Goal: Book appointment/travel/reservation

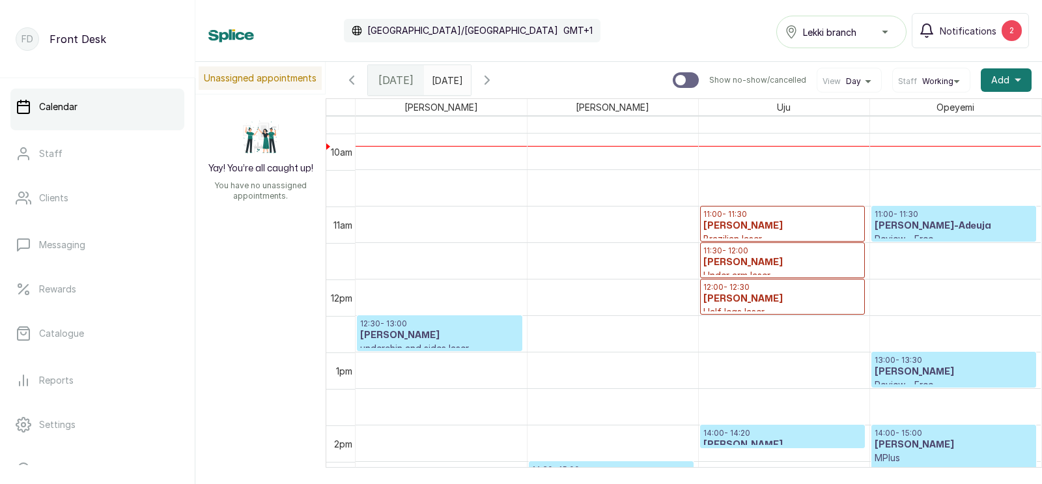
scroll to position [723, 0]
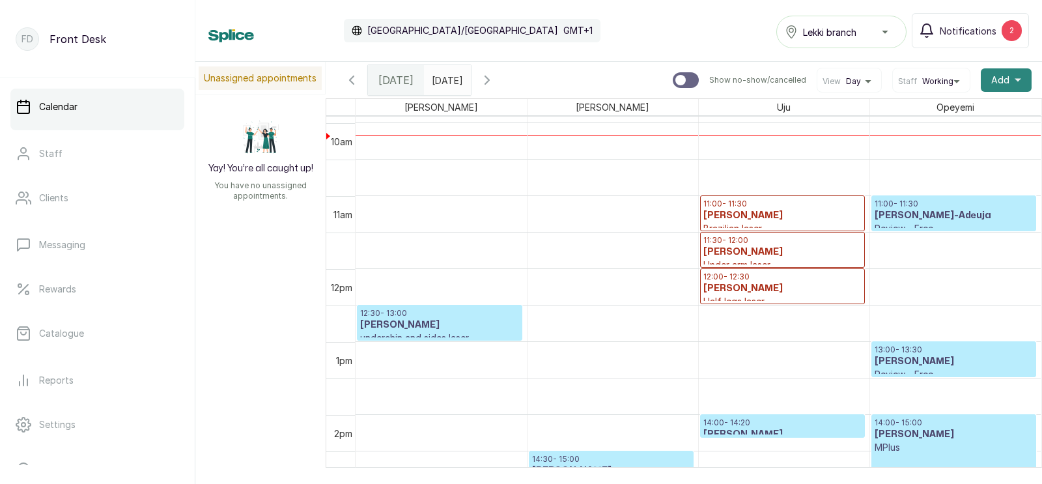
click at [1003, 78] on span "Add" at bounding box center [1000, 80] width 18 height 13
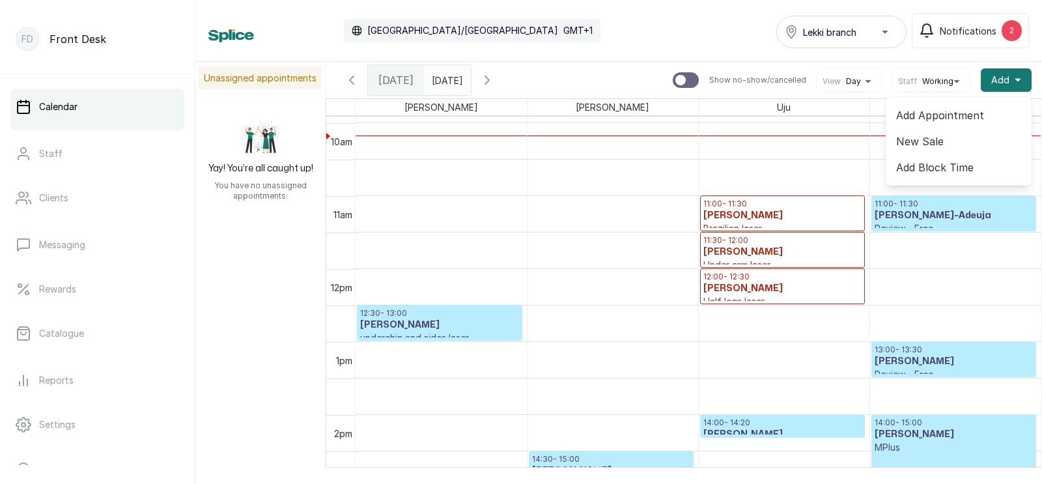
click at [926, 113] on span "Add Appointment" at bounding box center [958, 115] width 125 height 16
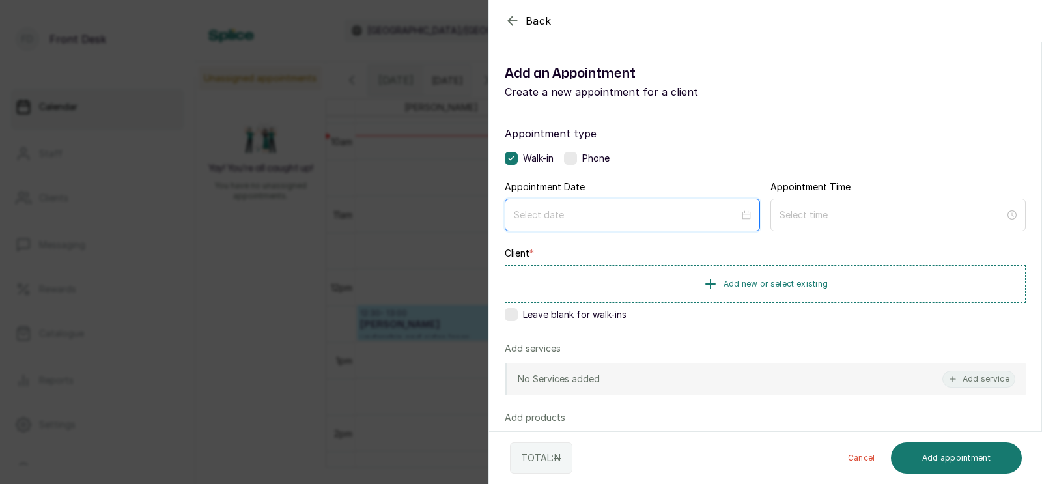
click at [628, 213] on input at bounding box center [626, 215] width 225 height 14
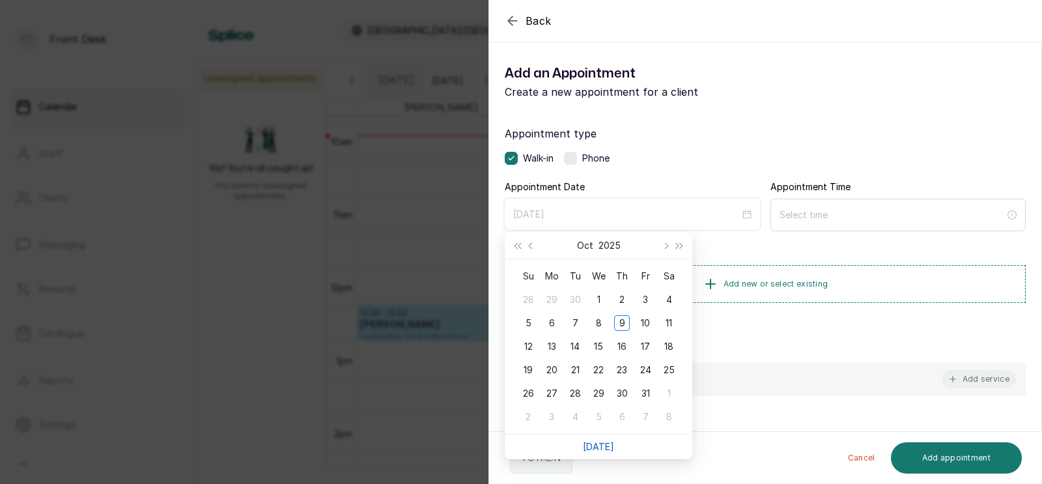
type input "[DATE]"
click at [445, 304] on div "Back Add Appointment Add an Appointment Create a new appointment for a client A…" at bounding box center [521, 242] width 1042 height 484
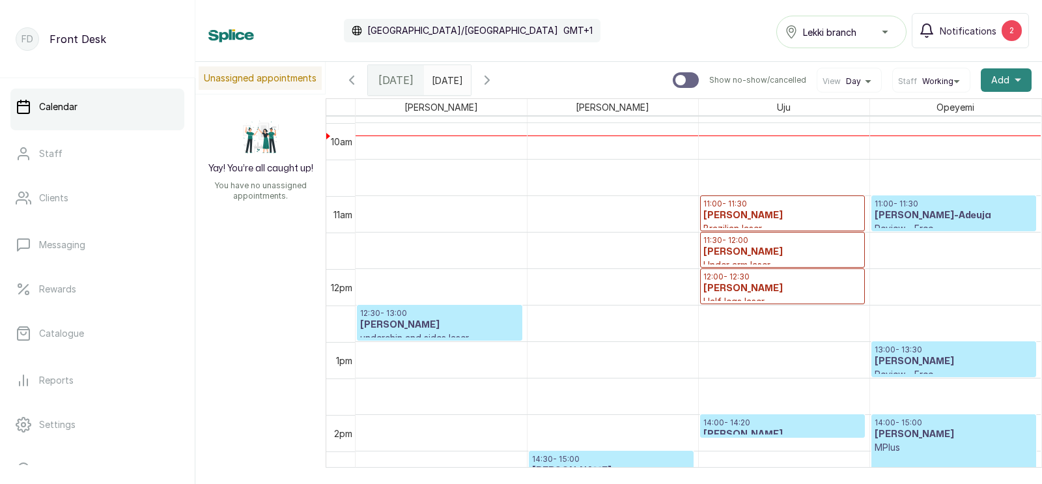
click at [1003, 77] on span "Add" at bounding box center [1000, 80] width 18 height 13
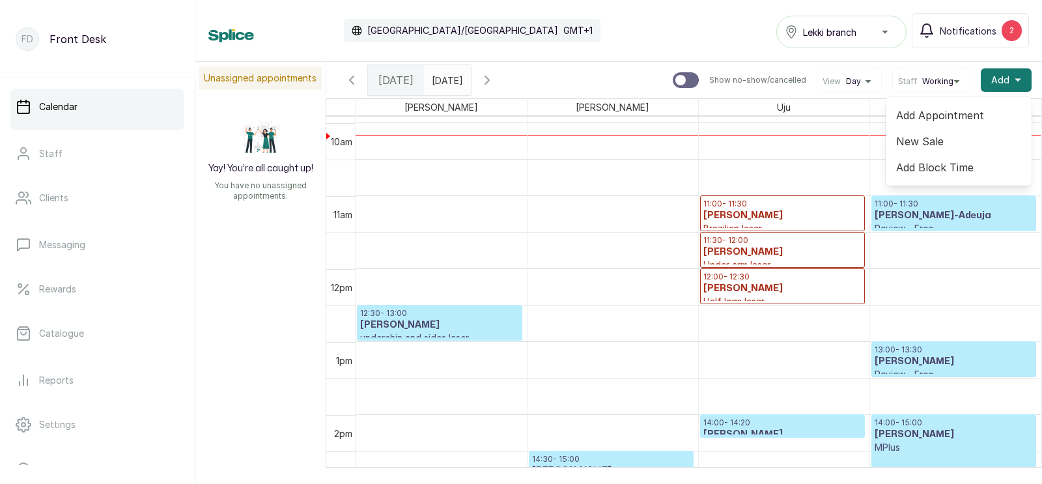
click at [934, 113] on span "Add Appointment" at bounding box center [958, 115] width 125 height 16
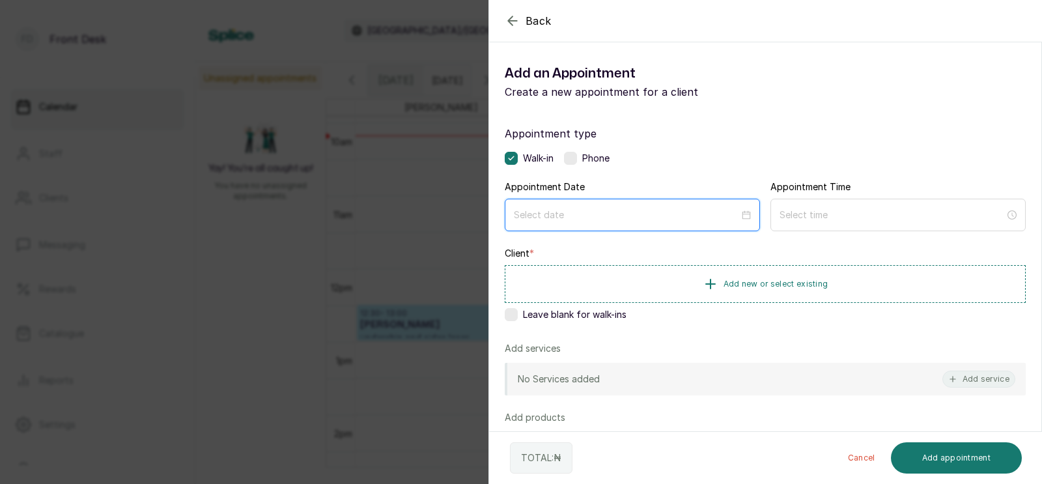
click at [594, 220] on input at bounding box center [626, 215] width 225 height 14
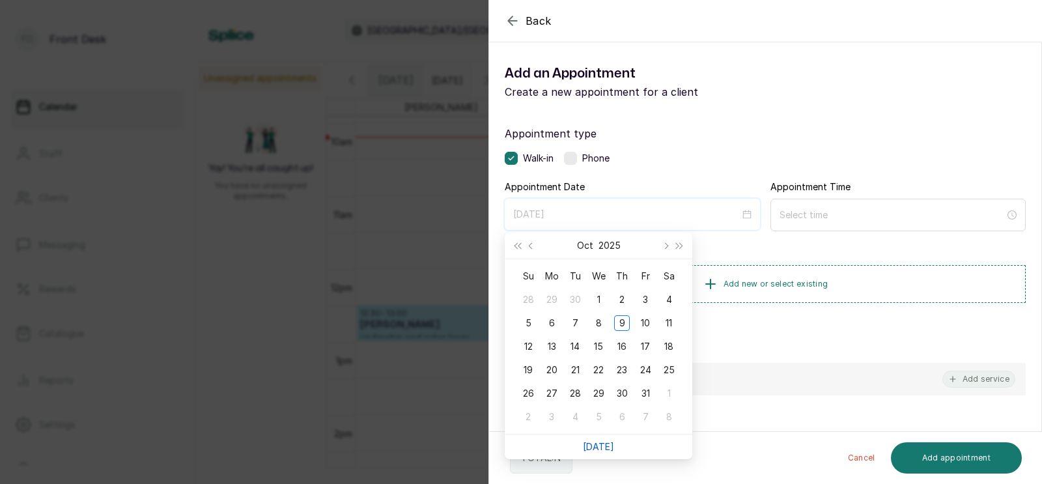
type input "[DATE]"
click at [600, 442] on link "[DATE]" at bounding box center [598, 446] width 31 height 11
type input "[DATE]"
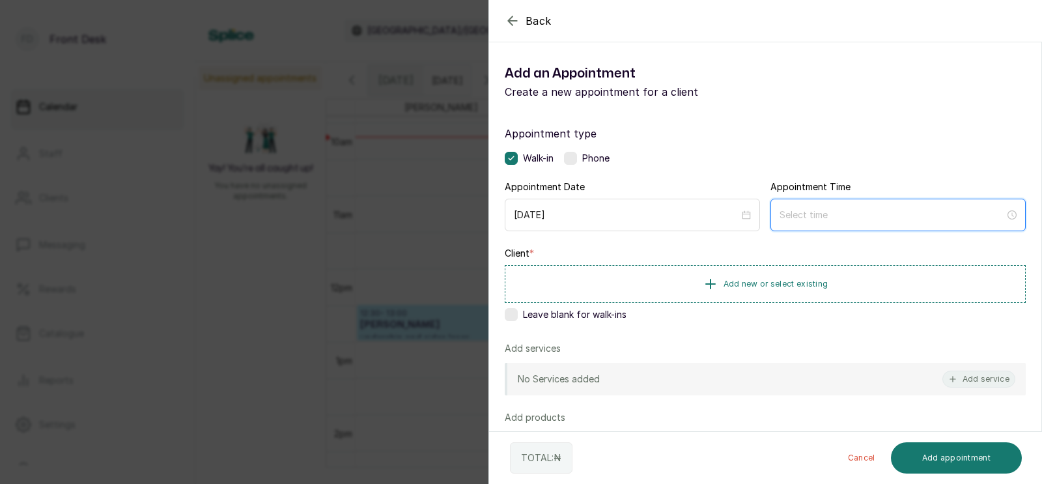
click at [800, 215] on input at bounding box center [891, 215] width 225 height 14
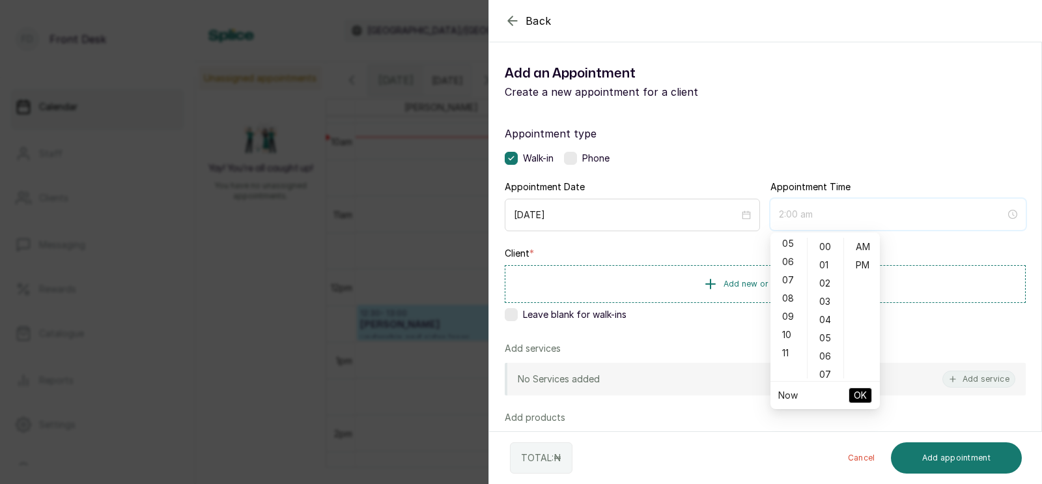
scroll to position [101, 0]
click at [782, 352] on div "11" at bounding box center [788, 346] width 31 height 18
click at [864, 251] on div "AM" at bounding box center [861, 247] width 31 height 18
type input "11:00 am"
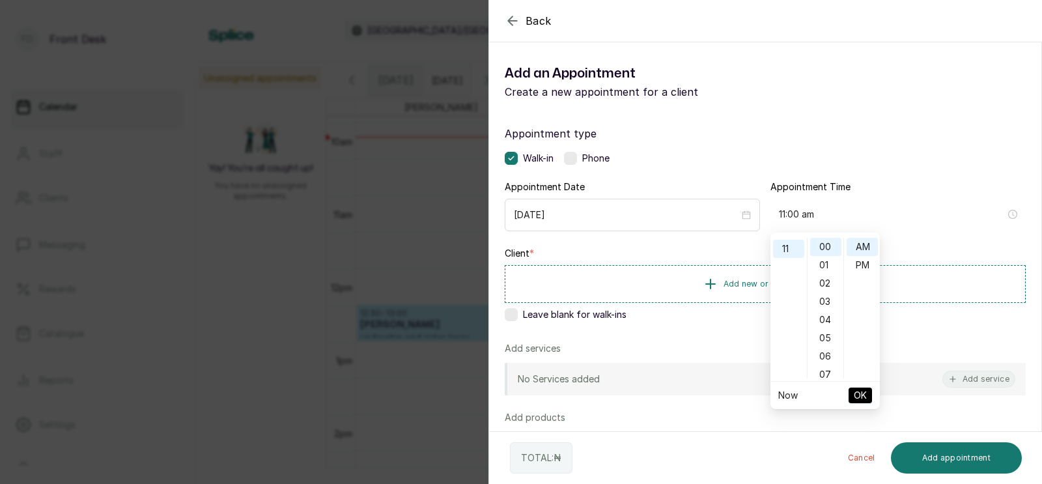
click at [857, 393] on span "OK" at bounding box center [859, 395] width 13 height 25
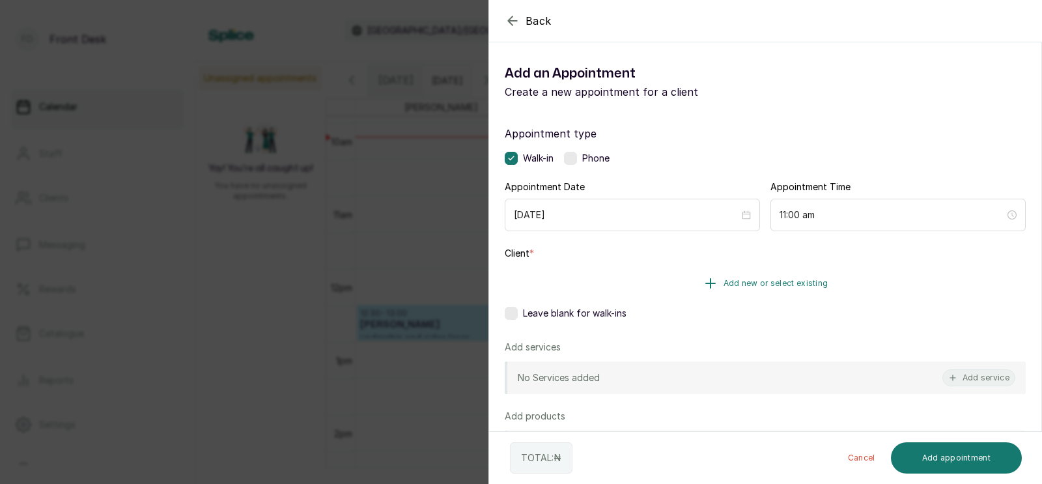
click at [734, 281] on span "Add new or select existing" at bounding box center [775, 283] width 105 height 10
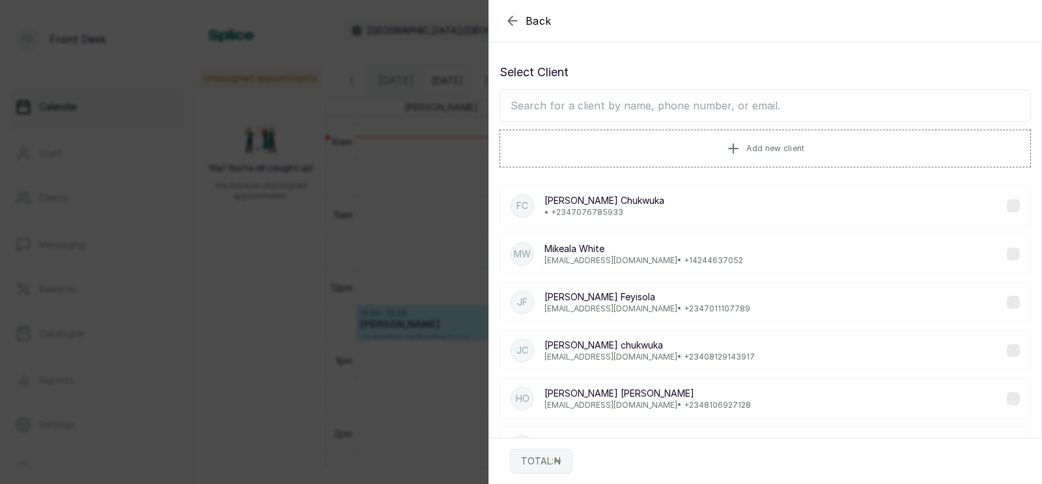
click at [660, 104] on input "text" at bounding box center [764, 105] width 531 height 33
type input "peace"
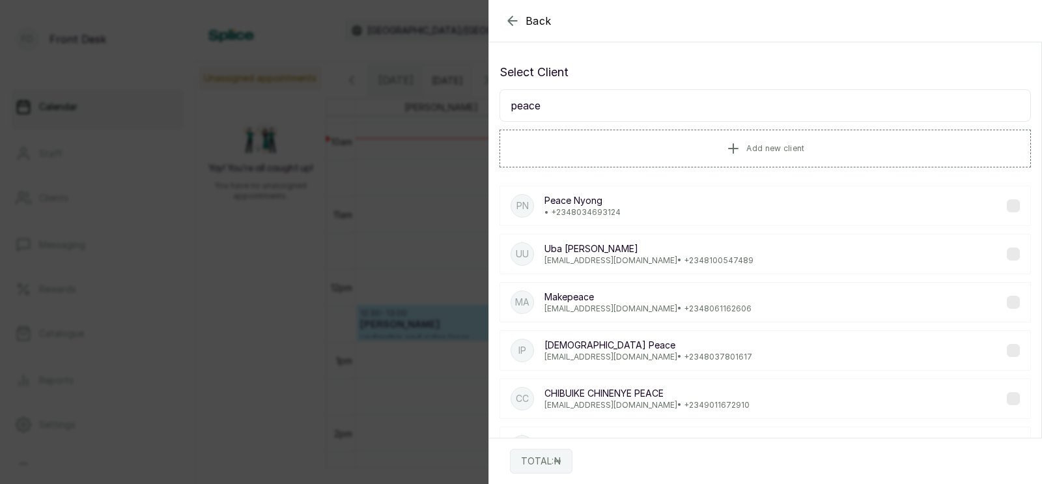
click at [619, 198] on div "PN Peace Nyong • [PHONE_NUMBER]" at bounding box center [764, 206] width 531 height 40
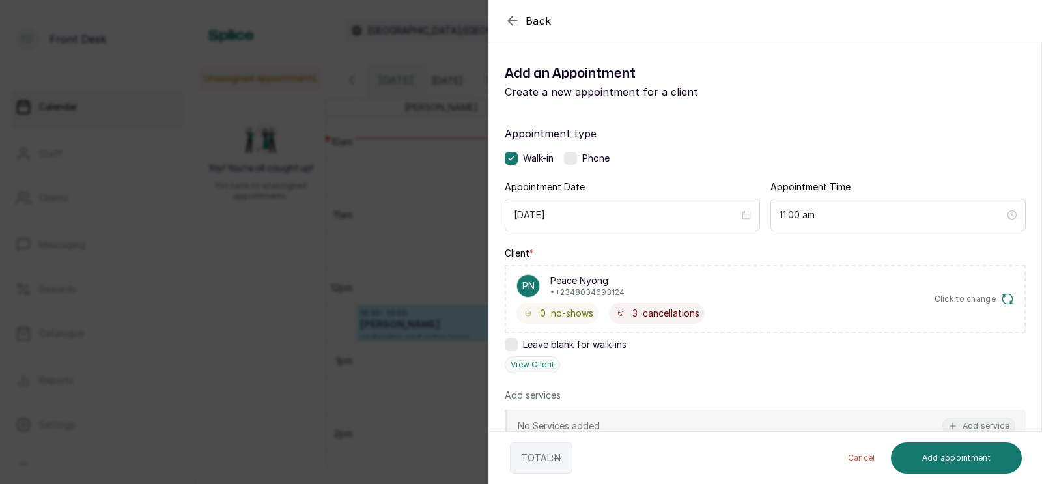
scroll to position [107, 0]
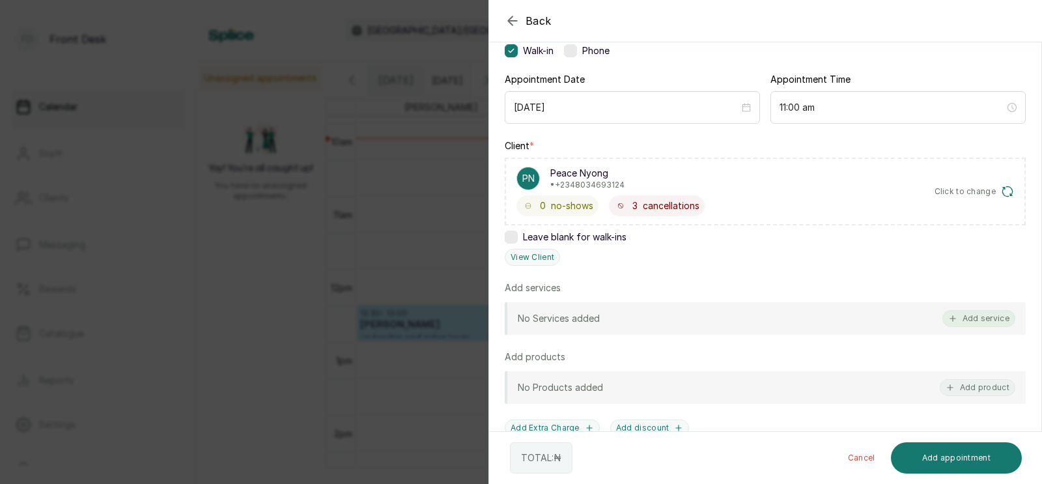
click at [972, 314] on button "Add service" at bounding box center [978, 318] width 73 height 17
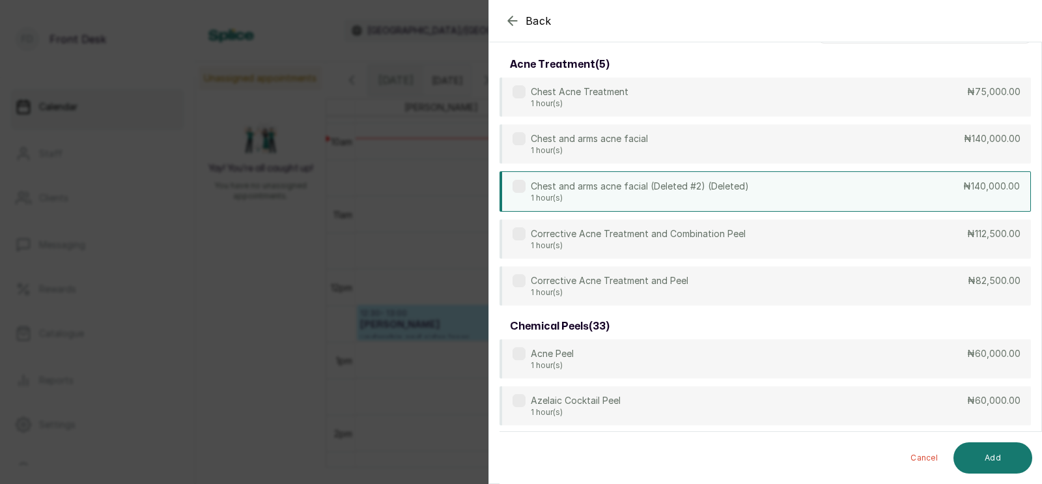
scroll to position [0, 0]
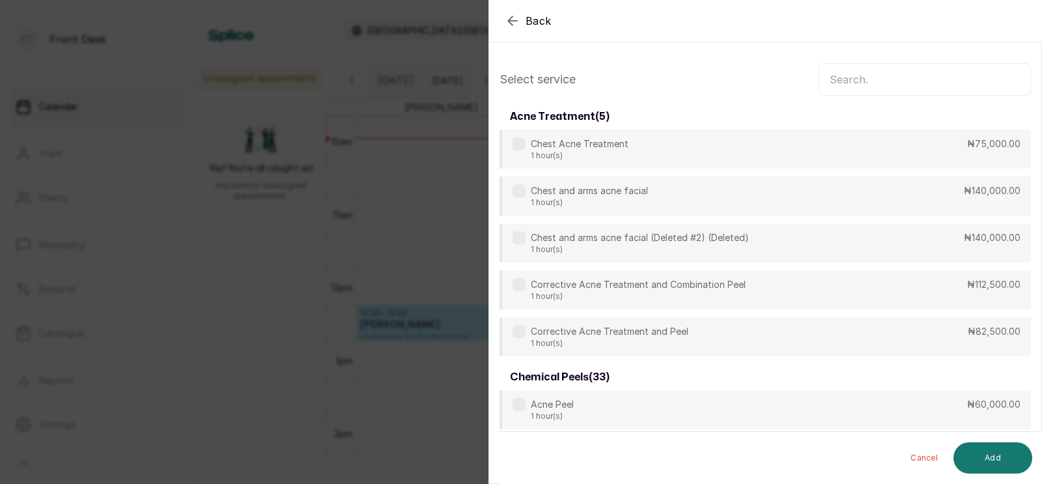
click at [863, 81] on input "text" at bounding box center [924, 79] width 212 height 33
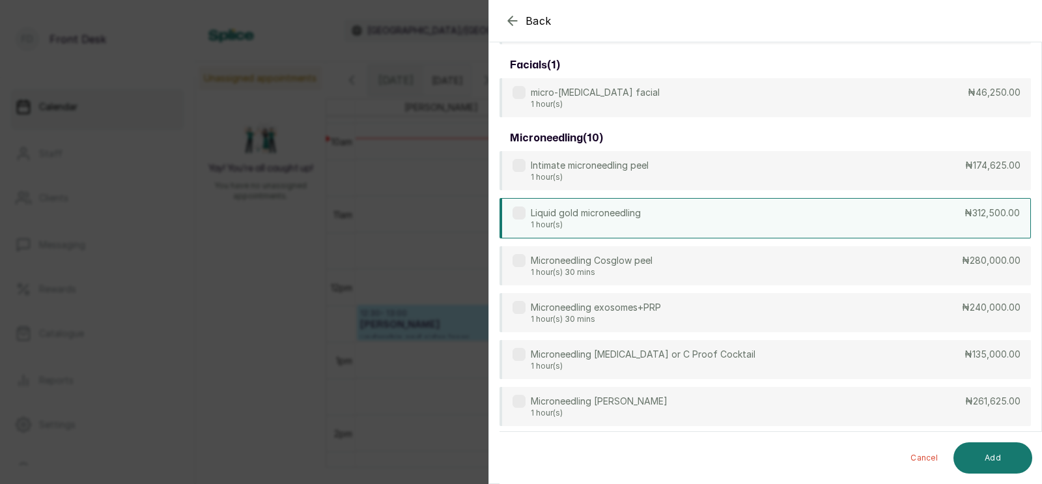
scroll to position [141, 0]
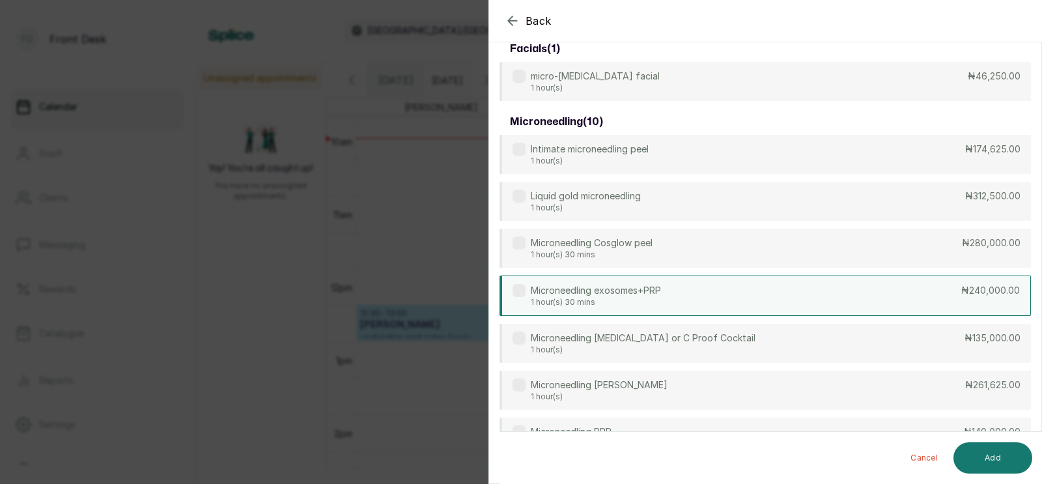
type input "micro"
click at [639, 293] on p "Microneedling exosomes+PRP" at bounding box center [596, 290] width 130 height 13
click at [978, 455] on button "Add" at bounding box center [992, 457] width 79 height 31
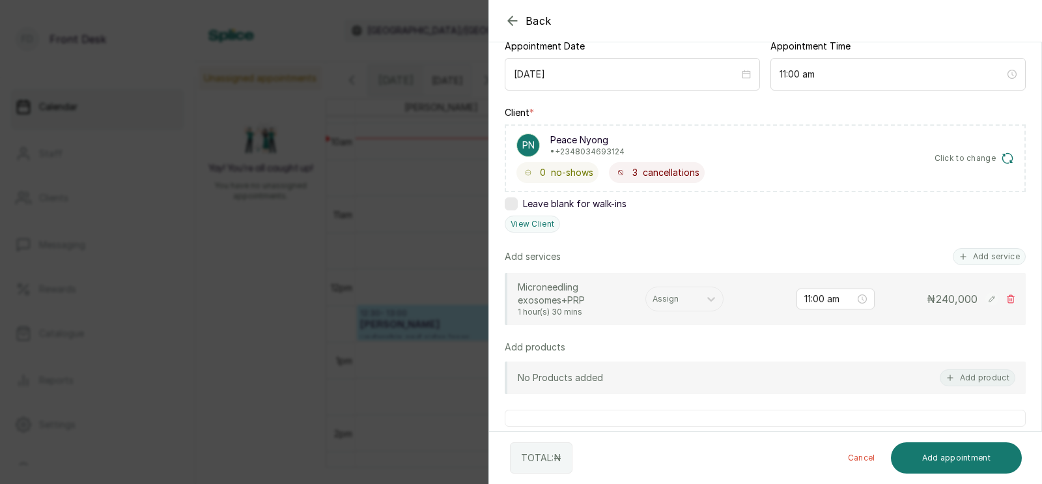
scroll to position [236, 0]
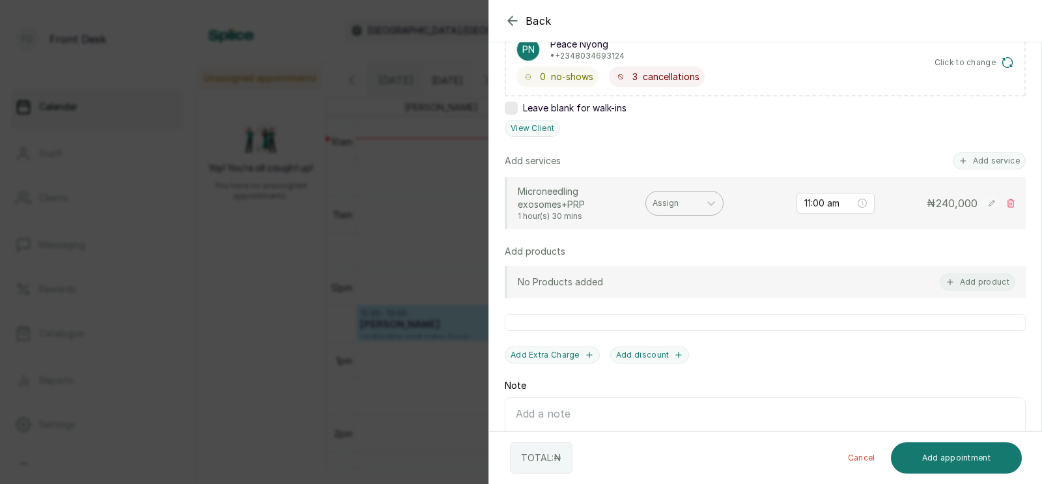
click at [670, 201] on div at bounding box center [672, 203] width 40 height 12
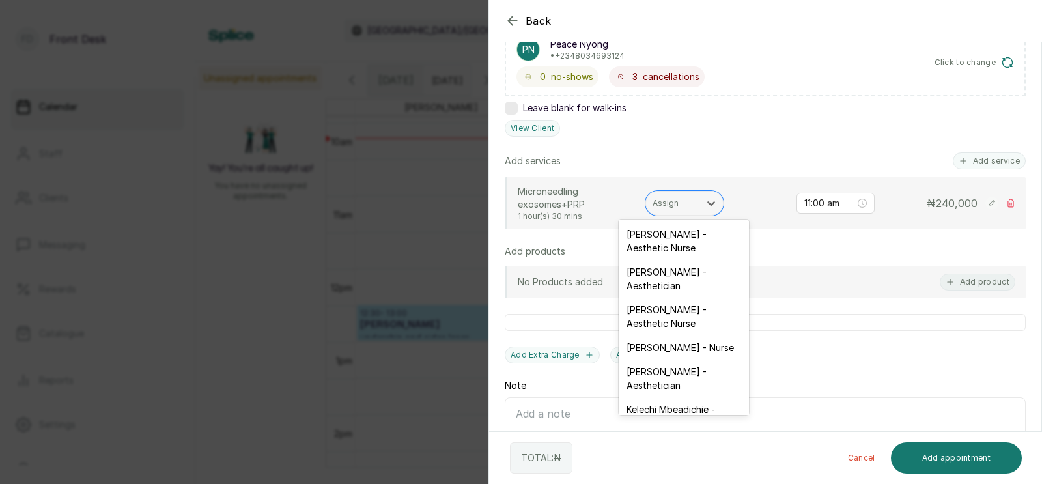
click at [1008, 202] on icon at bounding box center [1010, 203] width 9 height 9
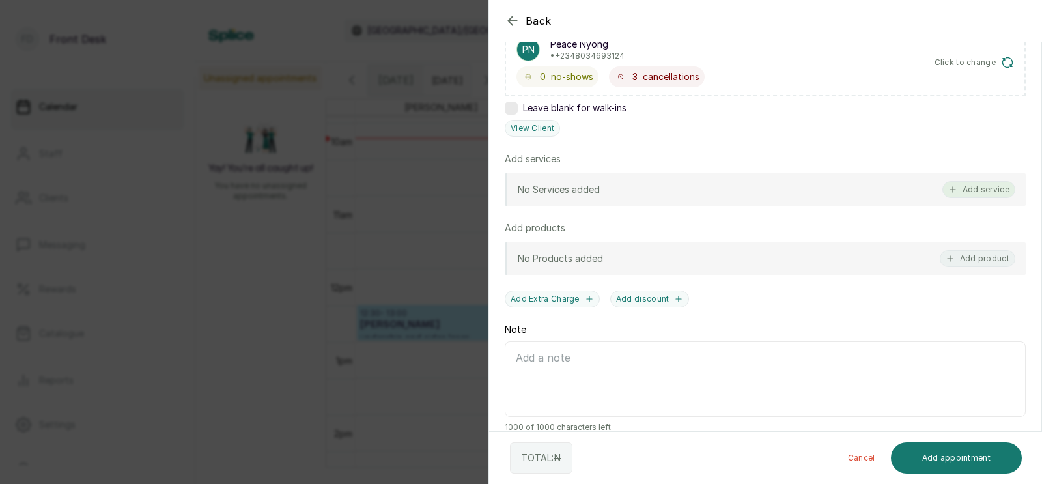
click at [987, 187] on button "Add service" at bounding box center [978, 189] width 73 height 17
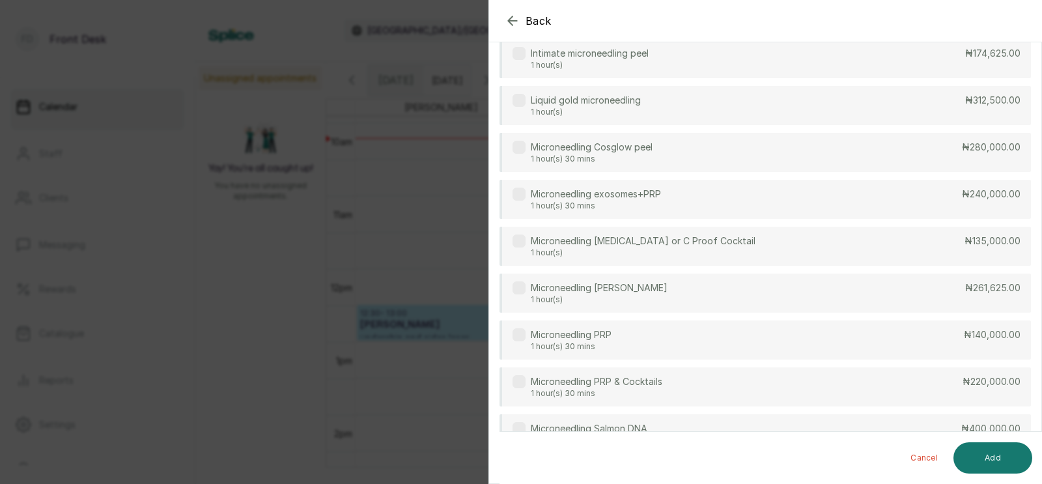
scroll to position [52, 0]
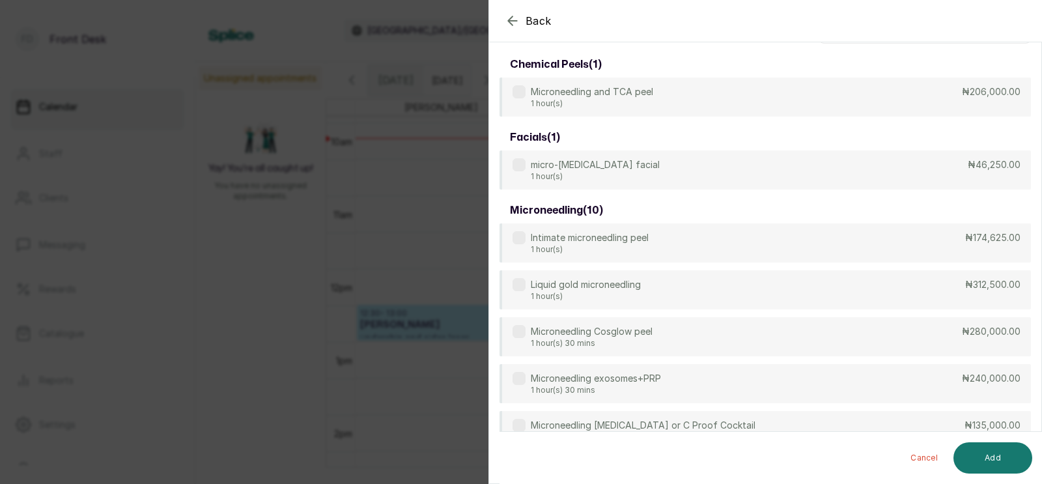
click at [853, 44] on input "text" at bounding box center [924, 27] width 212 height 33
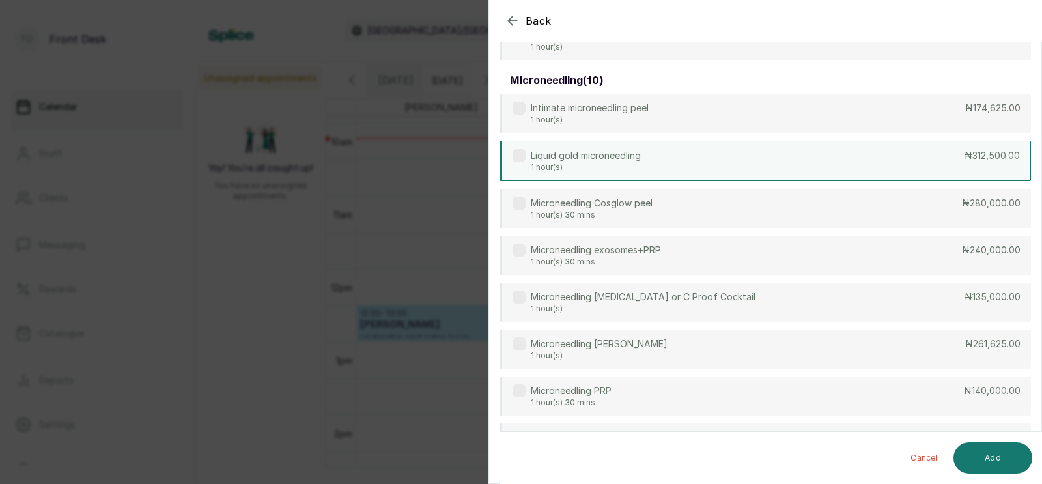
scroll to position [127, 0]
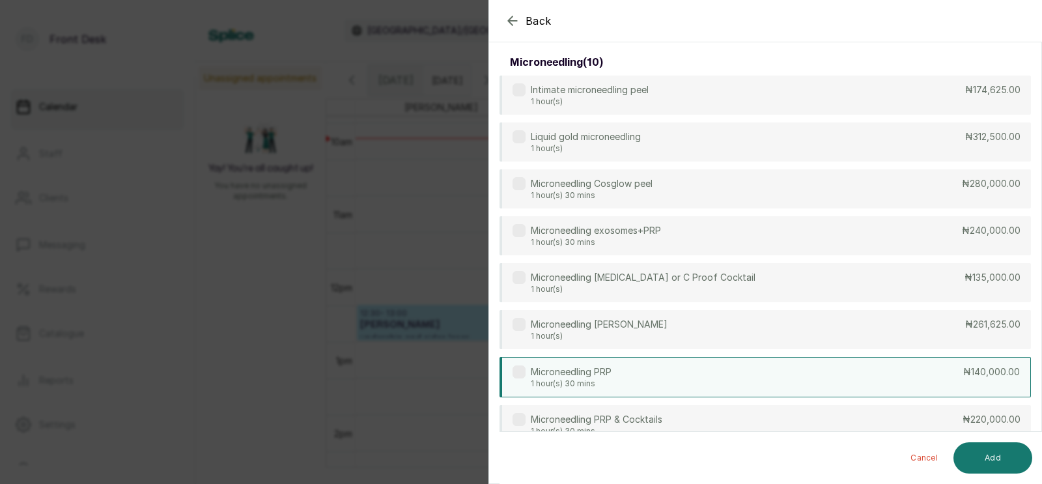
type input "micron"
click at [632, 378] on div "Microneedling PRP 1 hour(s) 30 mins ₦140,000.00" at bounding box center [764, 377] width 531 height 40
click at [978, 450] on button "Add" at bounding box center [992, 457] width 79 height 31
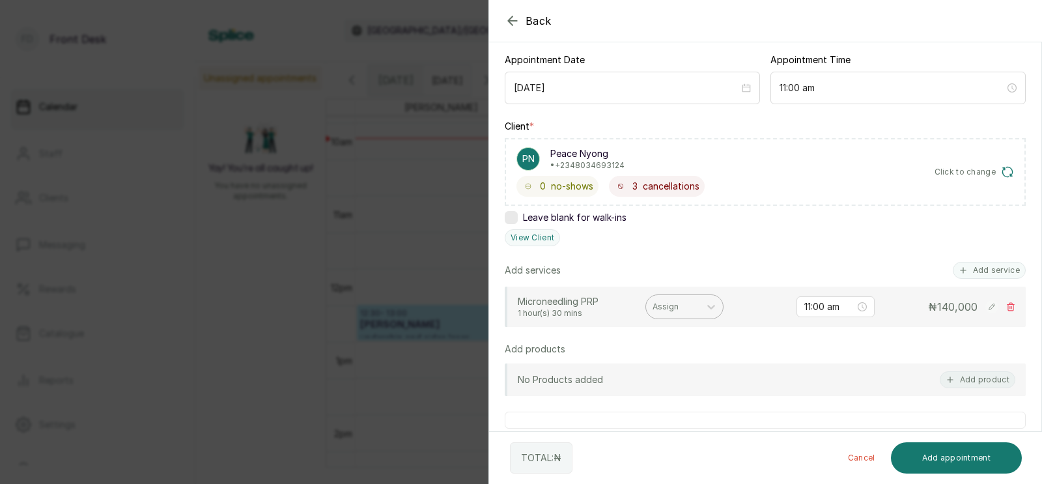
click at [674, 303] on div at bounding box center [672, 307] width 40 height 12
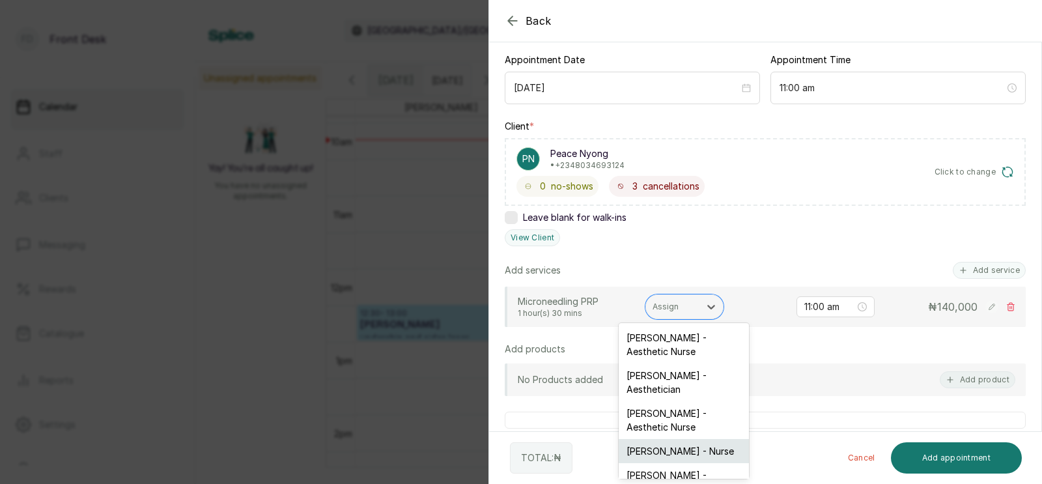
click at [644, 439] on div "[PERSON_NAME] - Nurse" at bounding box center [683, 451] width 130 height 24
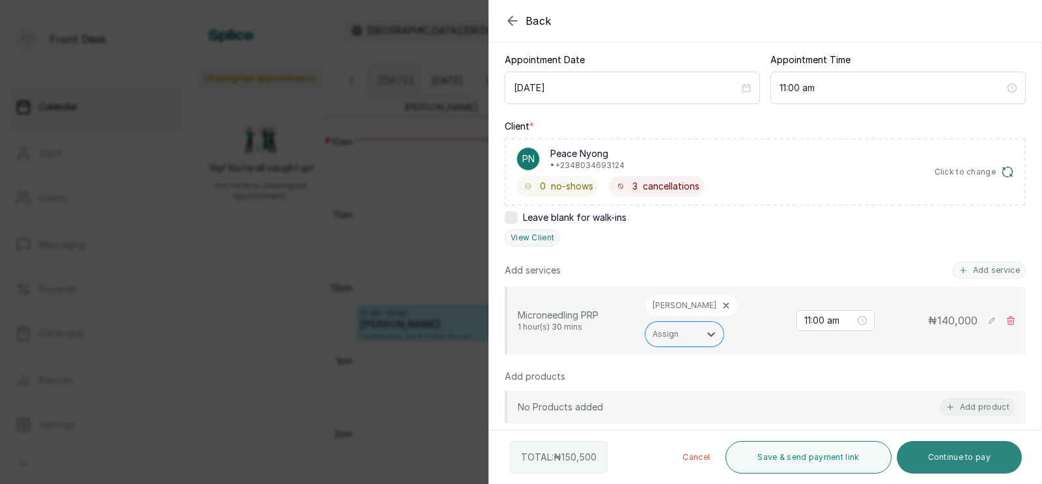
click at [952, 457] on button "Continue to pay" at bounding box center [959, 457] width 126 height 33
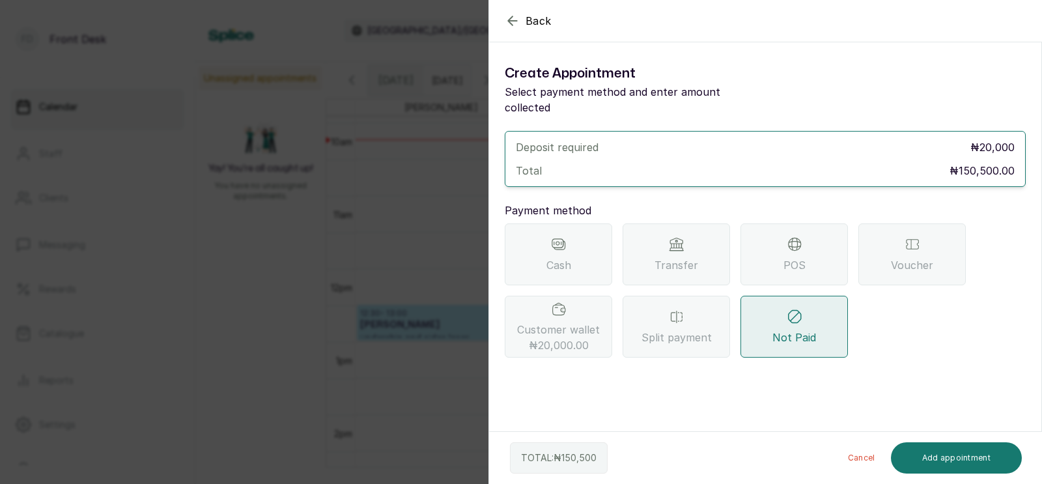
scroll to position [0, 0]
click at [689, 234] on div "Transfer" at bounding box center [675, 254] width 107 height 62
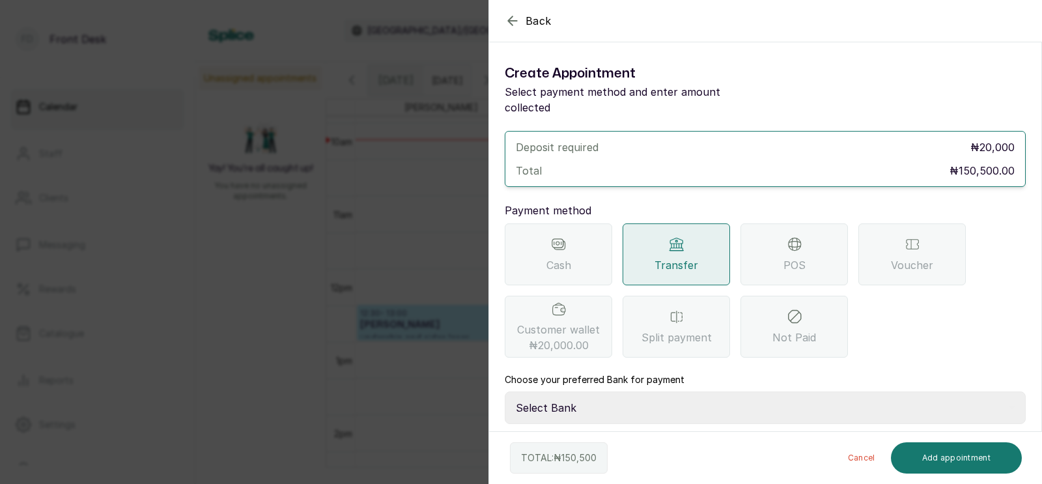
scroll to position [57, 0]
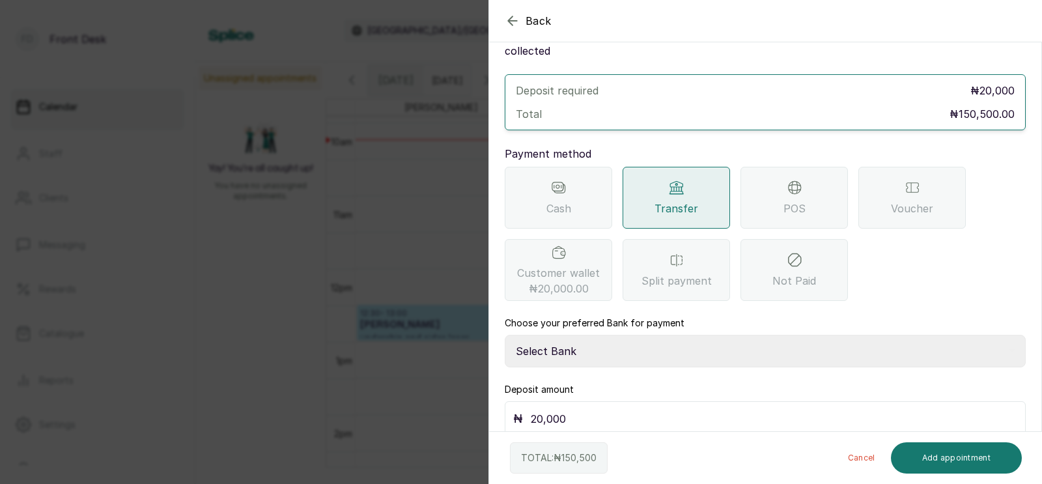
click at [567, 281] on span "₦20,000.00" at bounding box center [559, 289] width 60 height 16
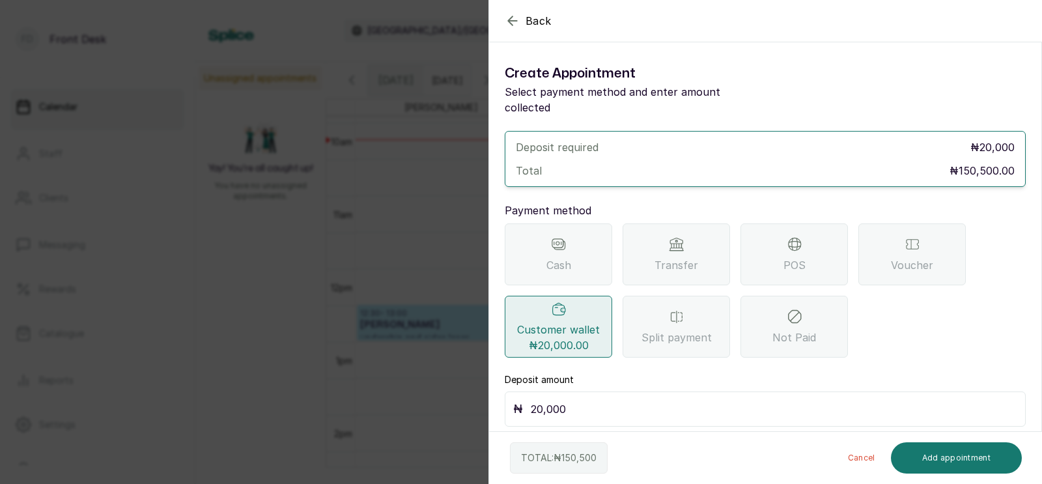
click at [673, 257] on span "Transfer" at bounding box center [676, 265] width 44 height 16
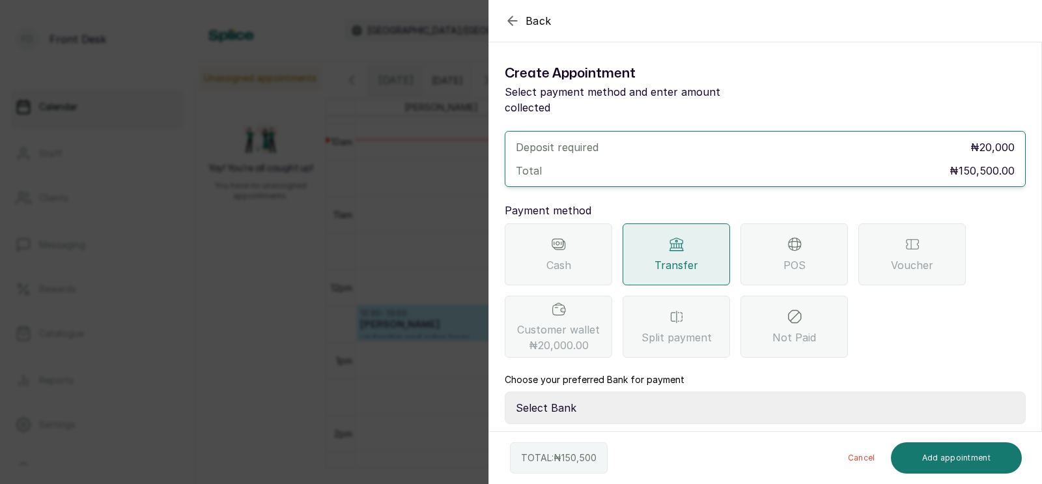
scroll to position [57, 0]
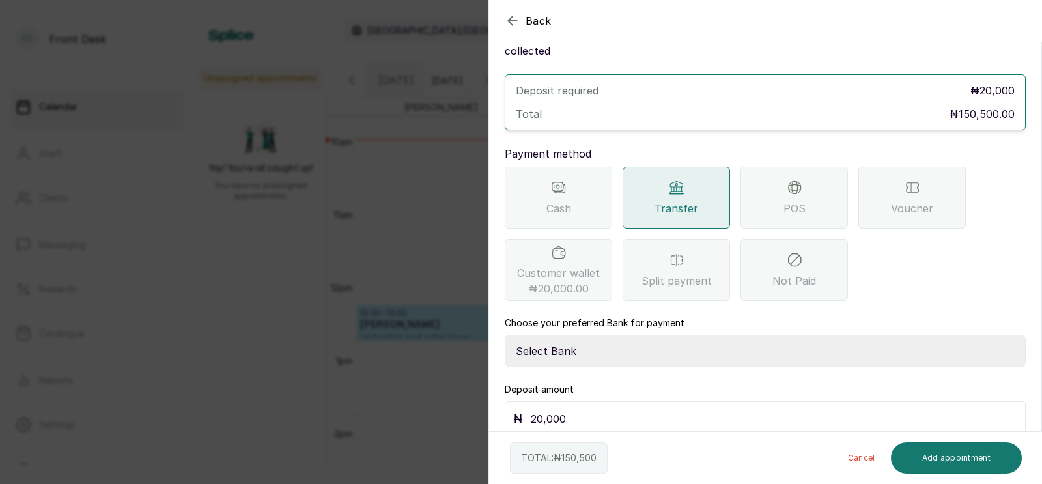
click at [591, 335] on select "Select Bank [PERSON_NAME] Fairmoney Microfinance Bank SKN ANALYTICS MED AESTH. …" at bounding box center [765, 351] width 521 height 33
select select "43272bc0-21c6-4b19-b9fb-c2093b8603c2"
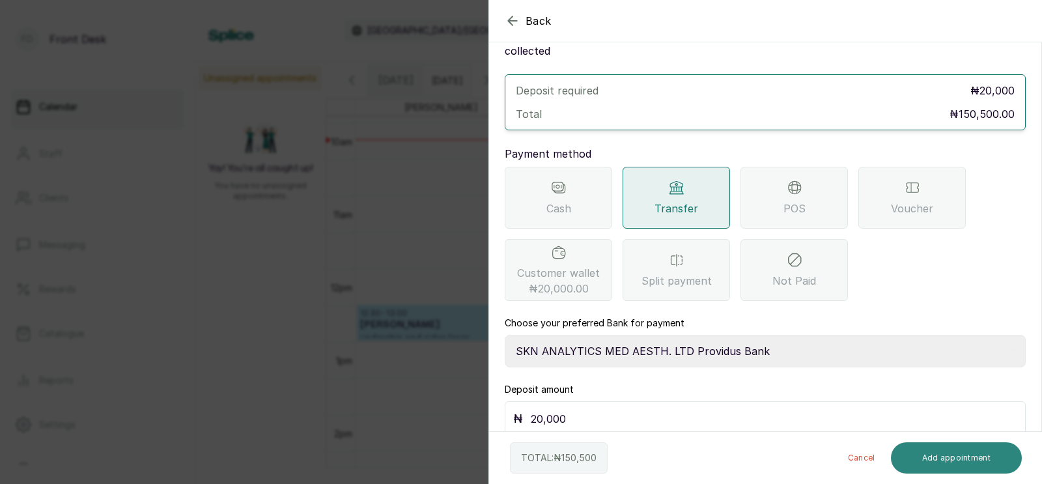
click at [945, 458] on button "Add appointment" at bounding box center [957, 457] width 132 height 31
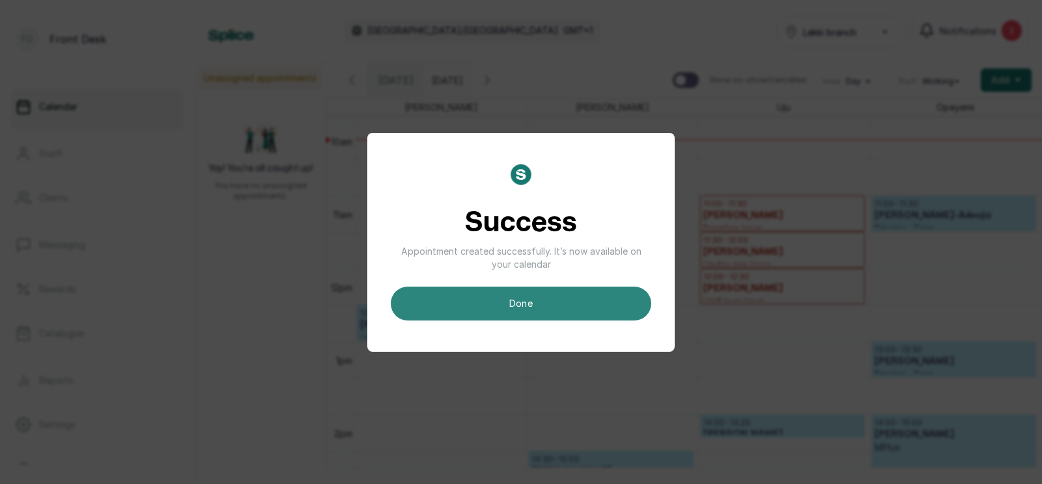
click at [516, 302] on button "done" at bounding box center [521, 303] width 260 height 34
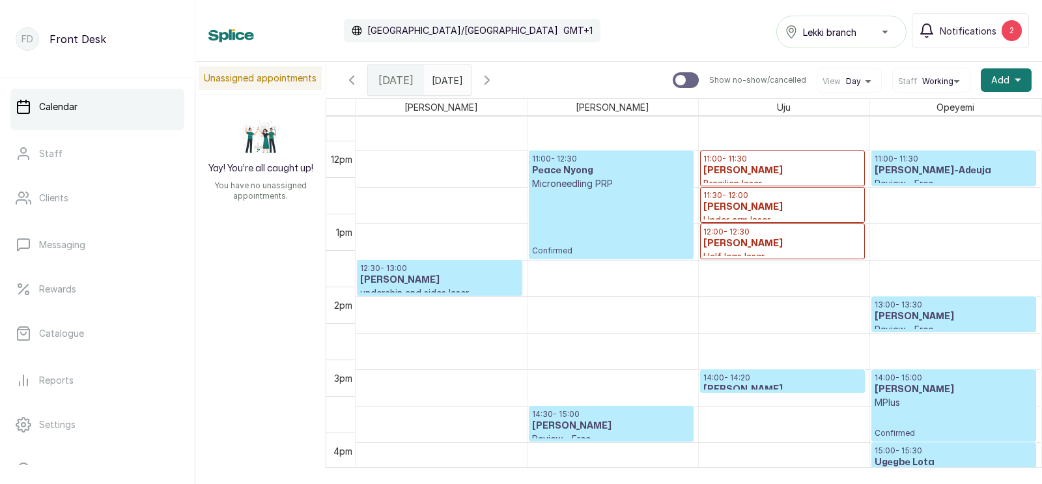
scroll to position [764, 0]
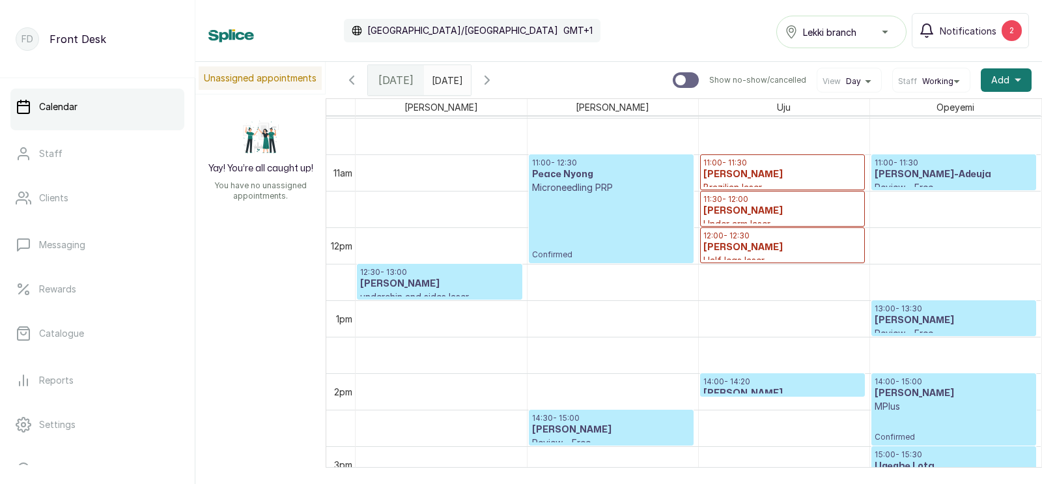
click at [495, 79] on icon "button" at bounding box center [487, 80] width 16 height 16
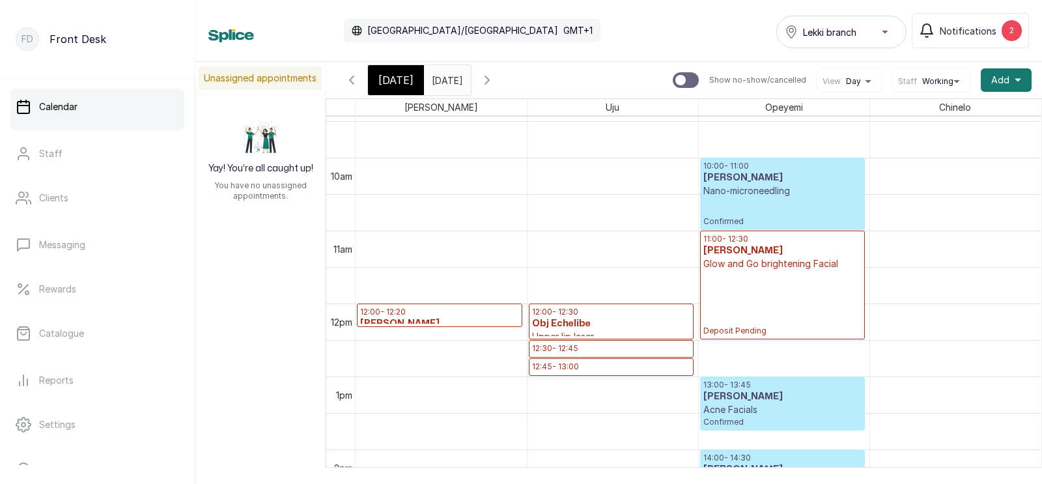
scroll to position [853, 0]
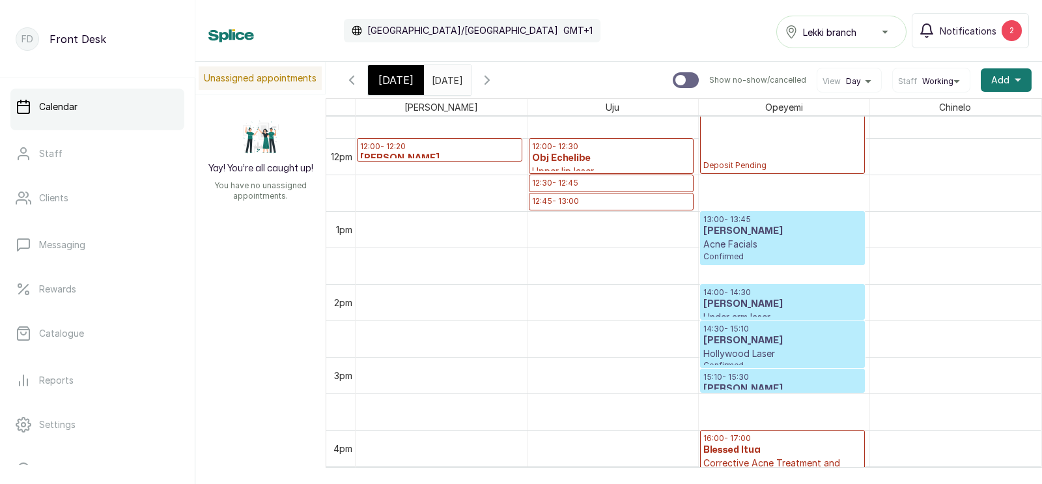
click at [446, 151] on p "12:00 - 12:20" at bounding box center [439, 146] width 159 height 10
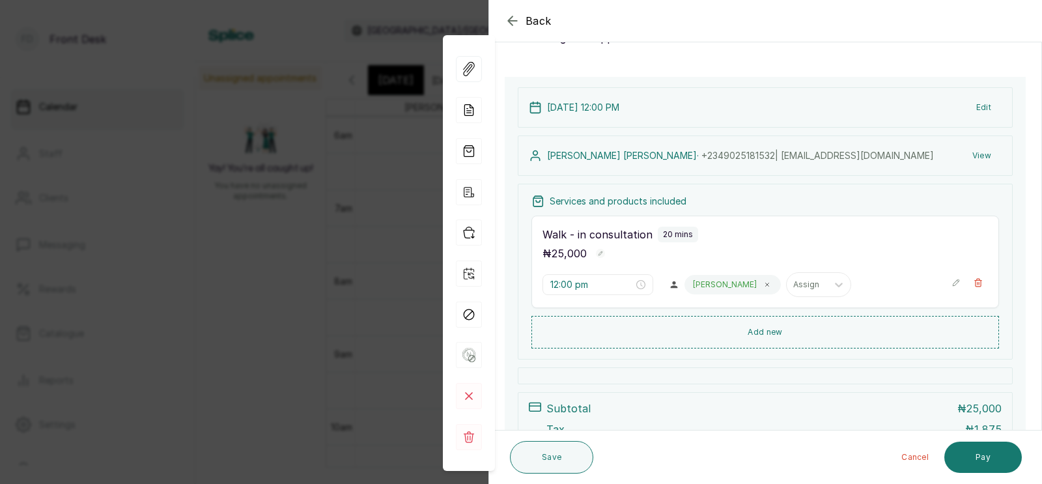
scroll to position [33, 0]
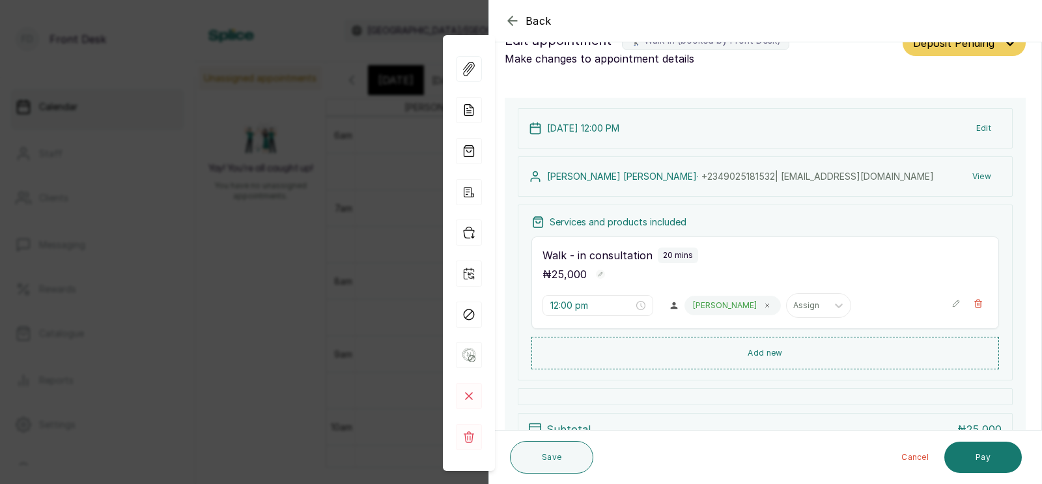
click at [351, 277] on div "Back Appointment Details Edit appointment 🚶 Walk-in (booked by Front Desk) Make…" at bounding box center [521, 242] width 1042 height 484
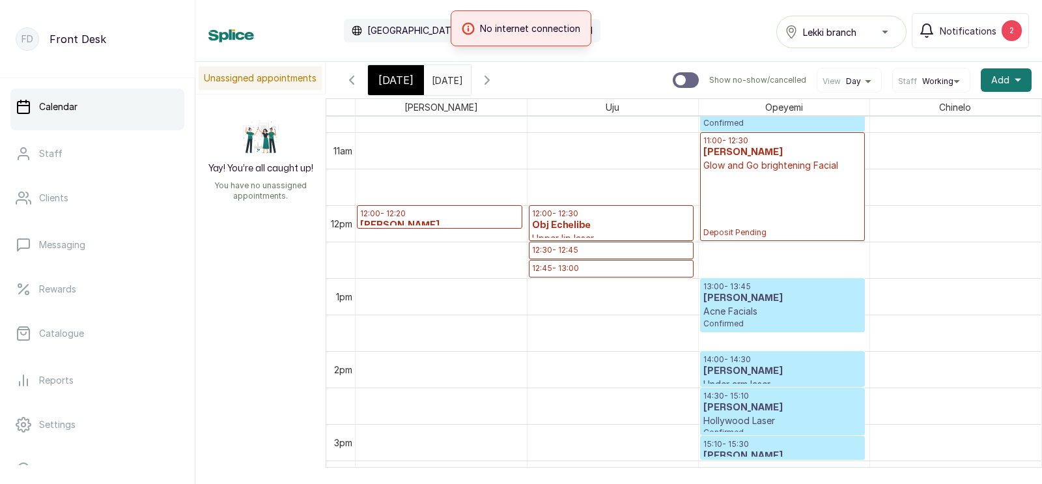
scroll to position [782, 0]
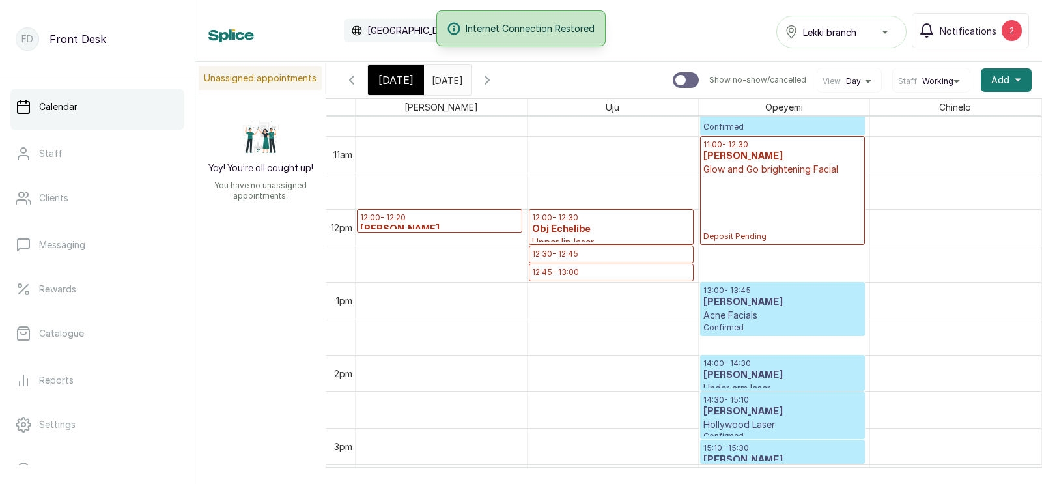
click at [413, 222] on p "12:00 - 12:20" at bounding box center [439, 217] width 159 height 10
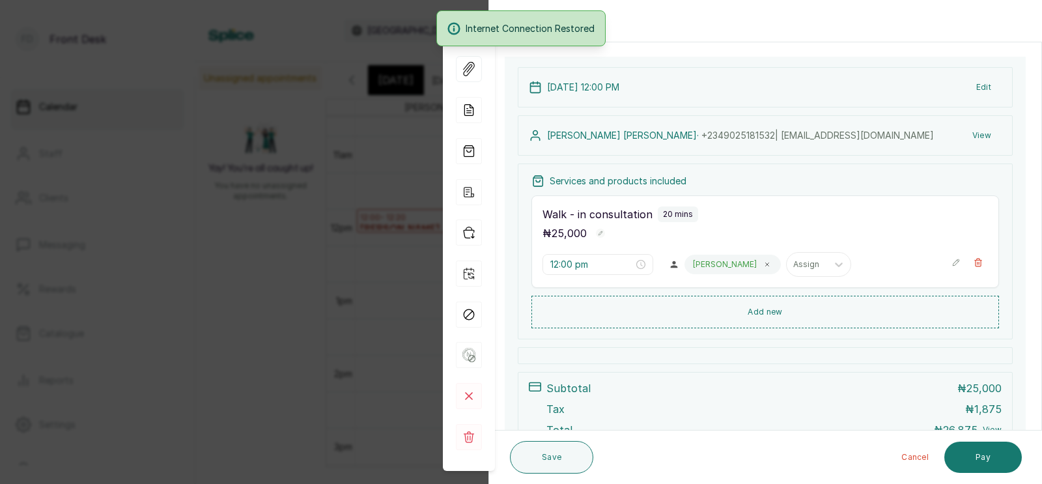
scroll to position [85, 0]
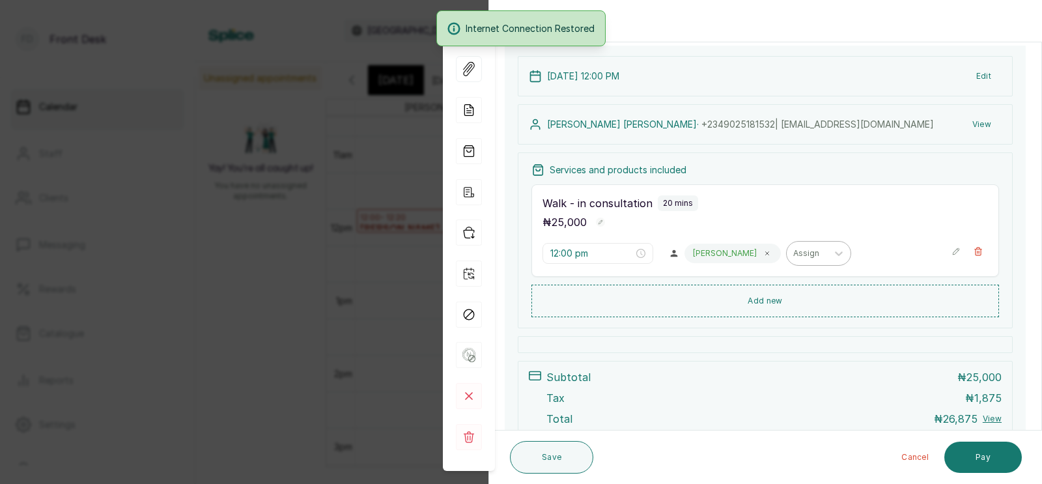
click at [793, 257] on div at bounding box center [806, 253] width 27 height 12
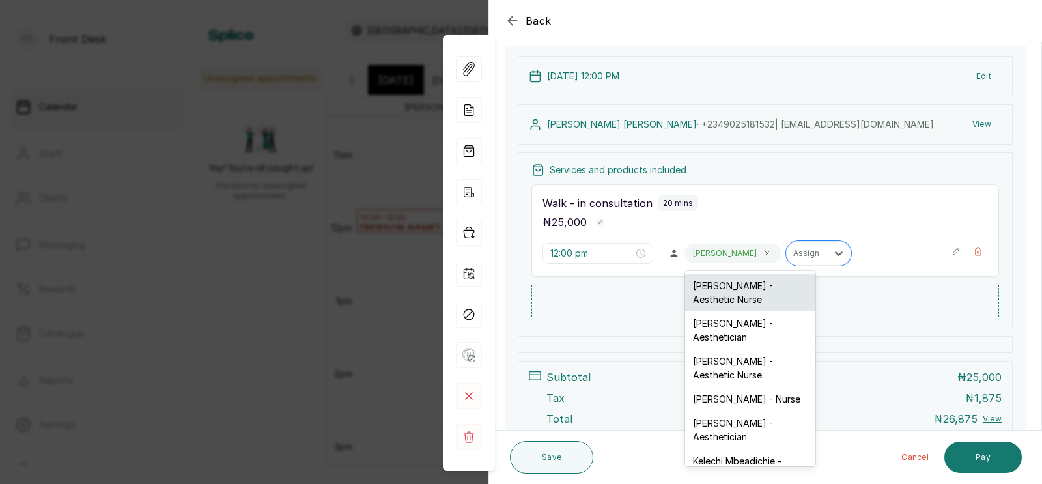
click at [749, 288] on div "[PERSON_NAME] - Aesthetic Nurse" at bounding box center [750, 292] width 130 height 38
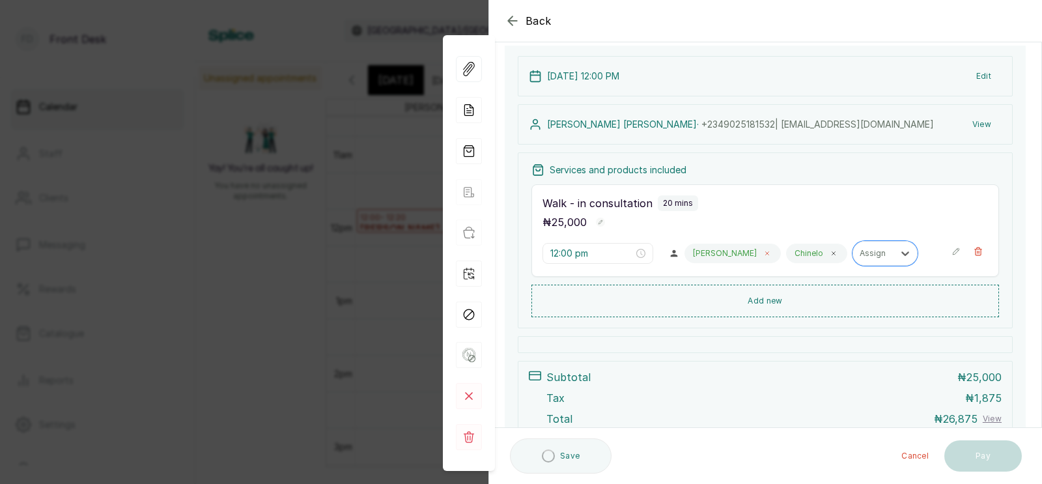
click at [764, 251] on icon at bounding box center [767, 253] width 7 height 7
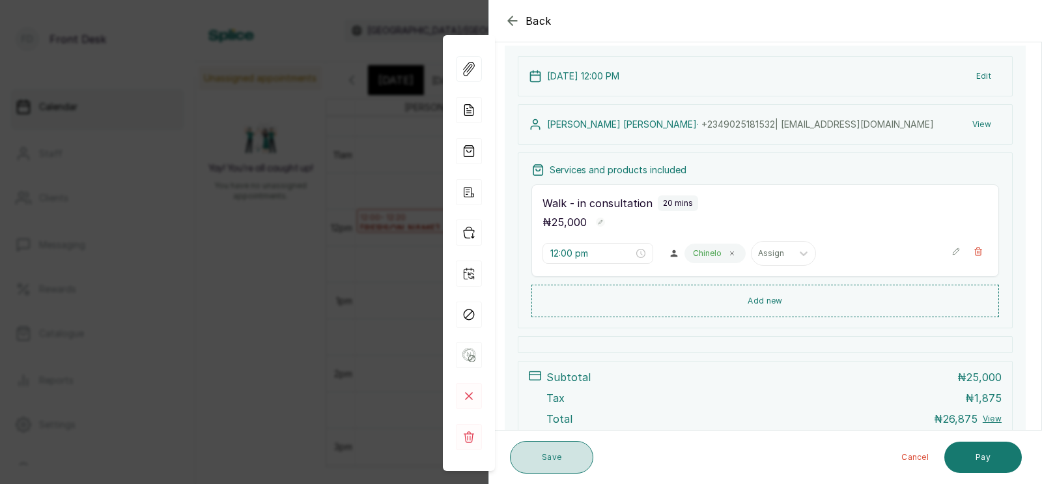
click at [538, 460] on button "Save" at bounding box center [551, 457] width 83 height 33
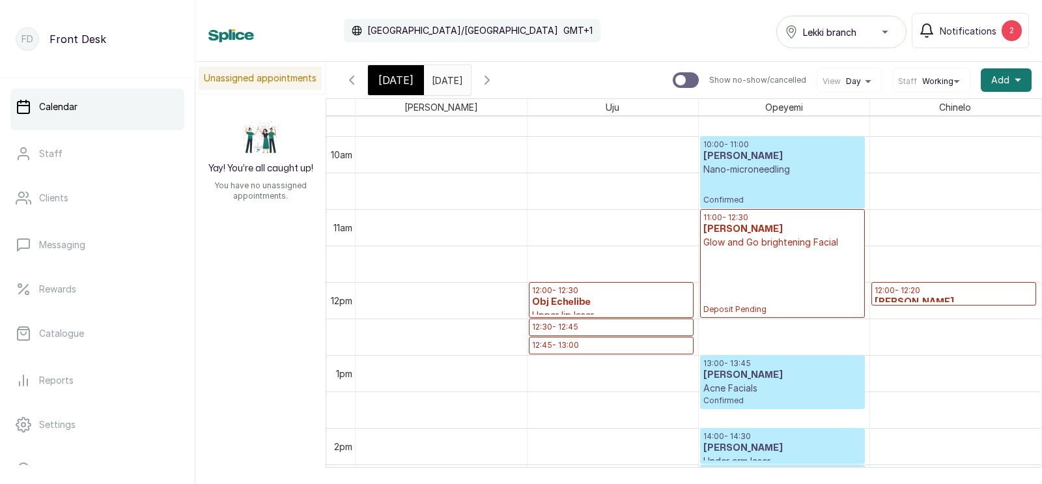
scroll to position [779, 0]
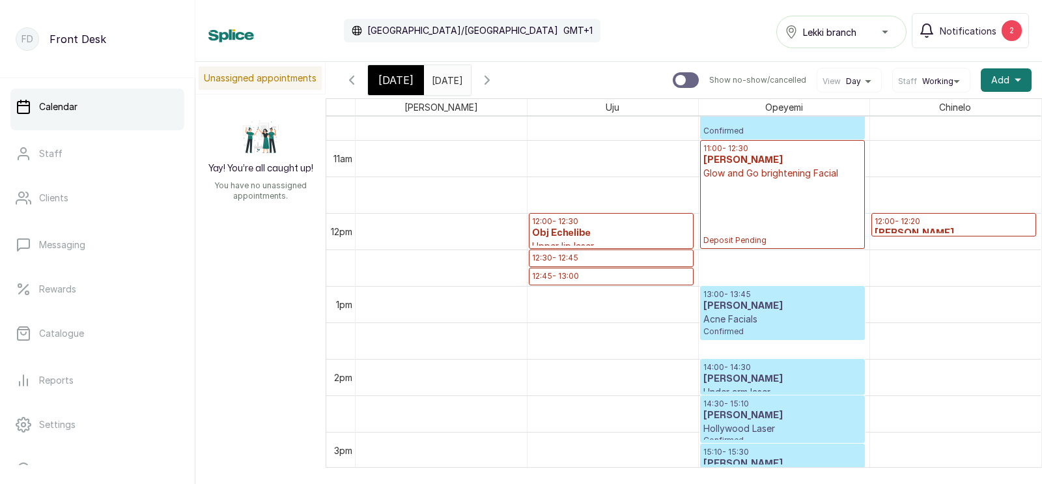
click at [587, 243] on p "Upper lip laser" at bounding box center [611, 246] width 158 height 13
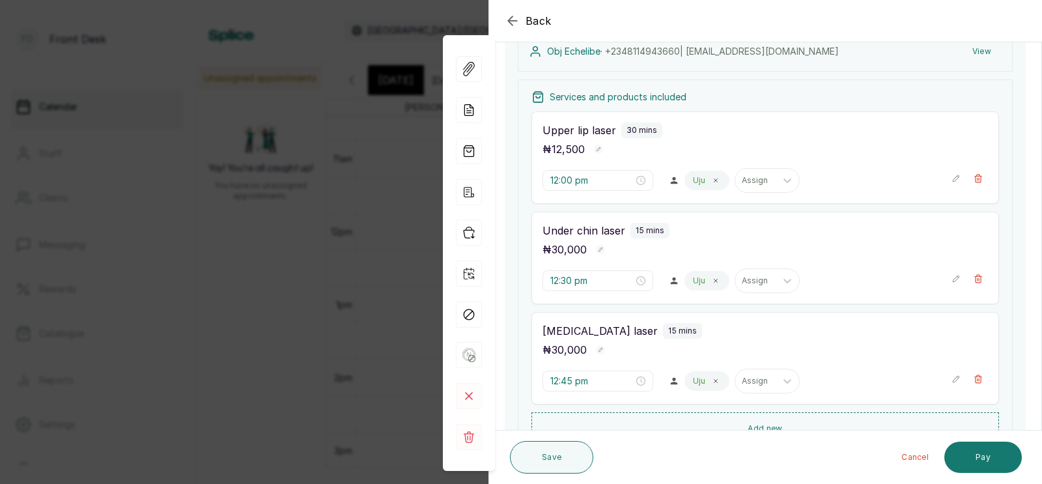
scroll to position [147, 0]
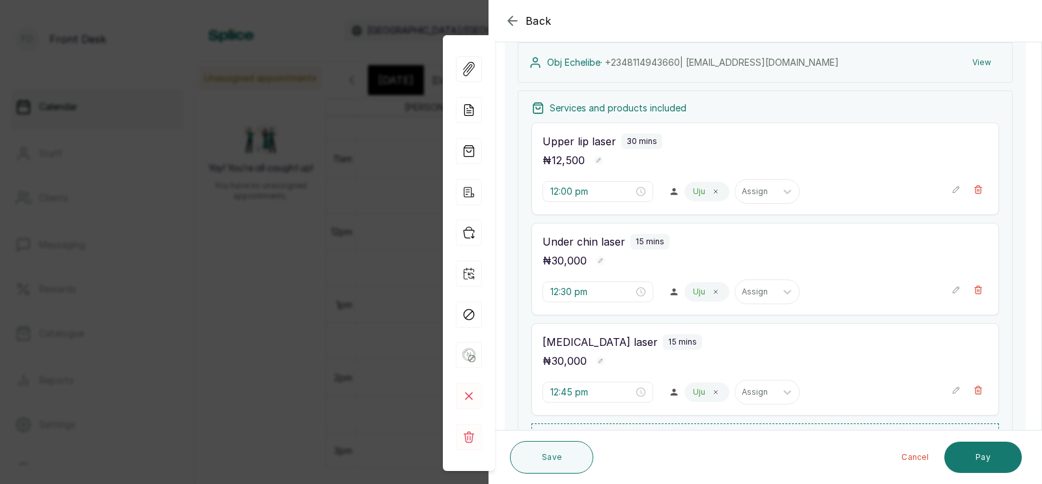
click at [367, 206] on div "Back Appointment Details Edit appointment 🚶 Walk-in (booked by Front Desk) Make…" at bounding box center [521, 242] width 1042 height 484
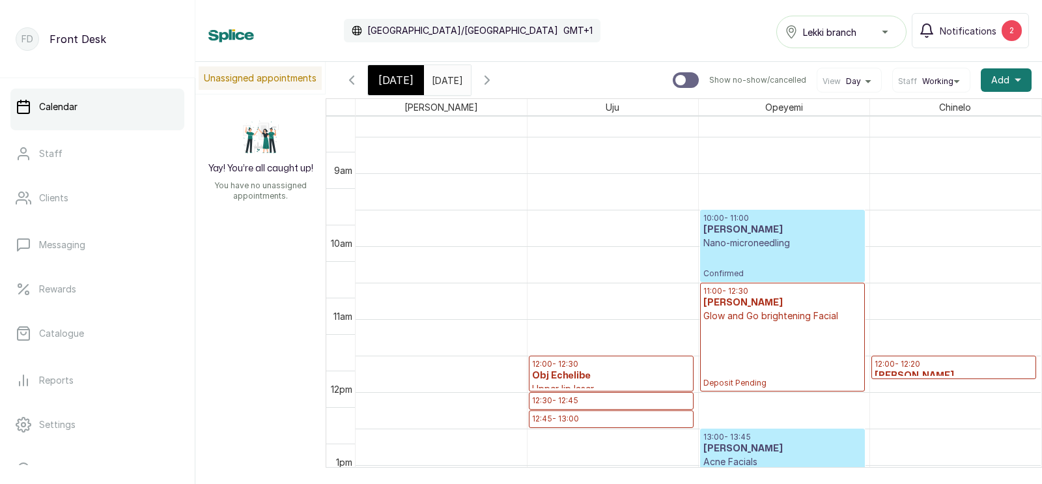
scroll to position [636, 0]
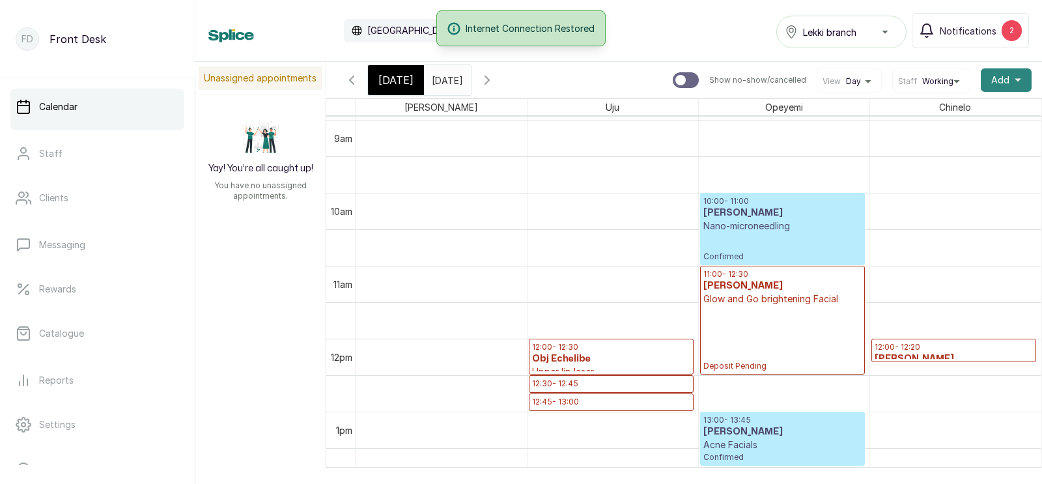
click at [998, 80] on span "Add" at bounding box center [1000, 80] width 18 height 13
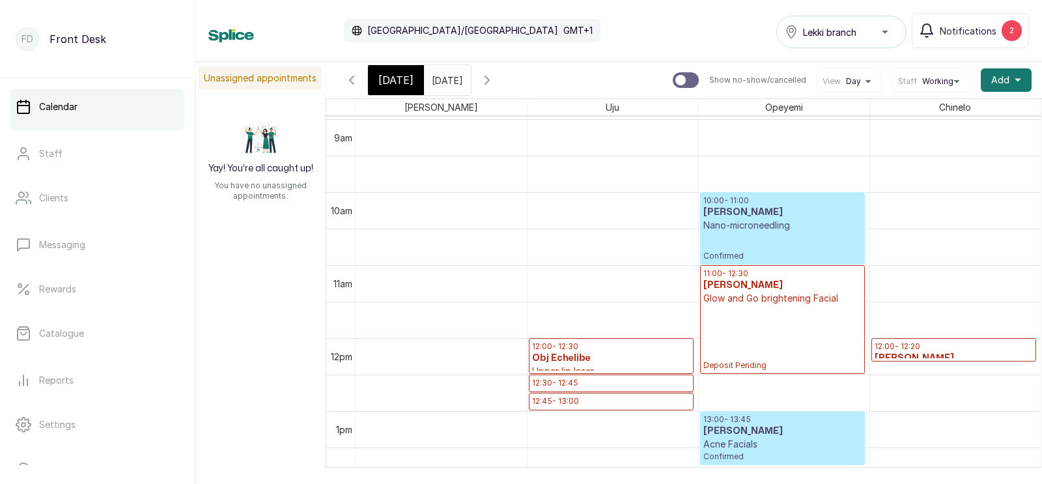
scroll to position [656, 0]
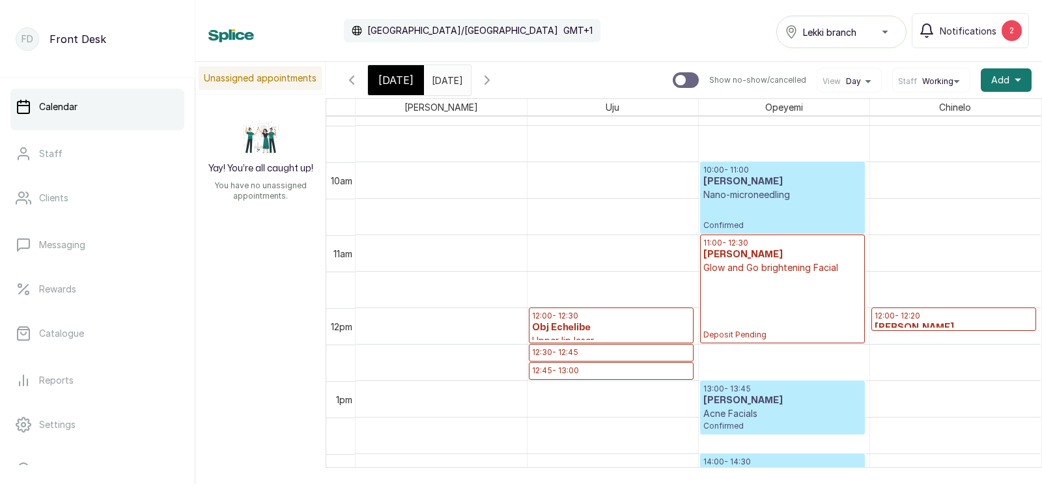
click at [923, 81] on span "Working" at bounding box center [937, 81] width 31 height 10
click at [913, 138] on span "All" at bounding box center [931, 142] width 56 height 10
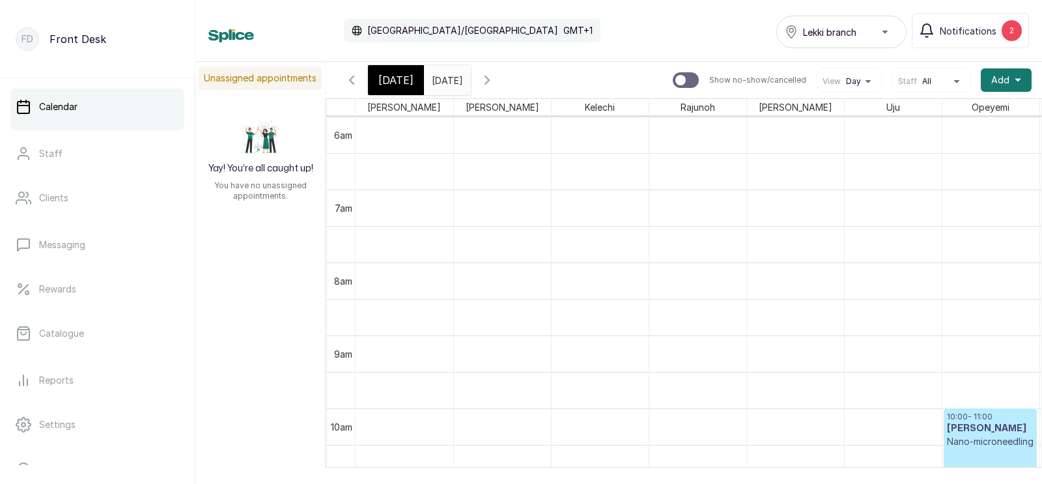
click at [954, 77] on button "Staff All" at bounding box center [931, 81] width 66 height 10
click at [922, 120] on span "Working" at bounding box center [931, 122] width 56 height 10
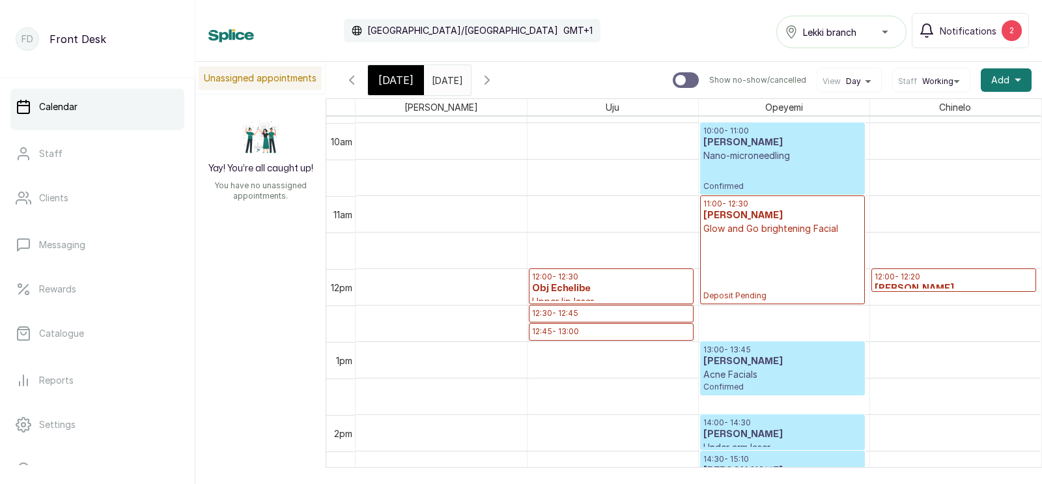
click at [349, 77] on icon "button" at bounding box center [352, 80] width 16 height 16
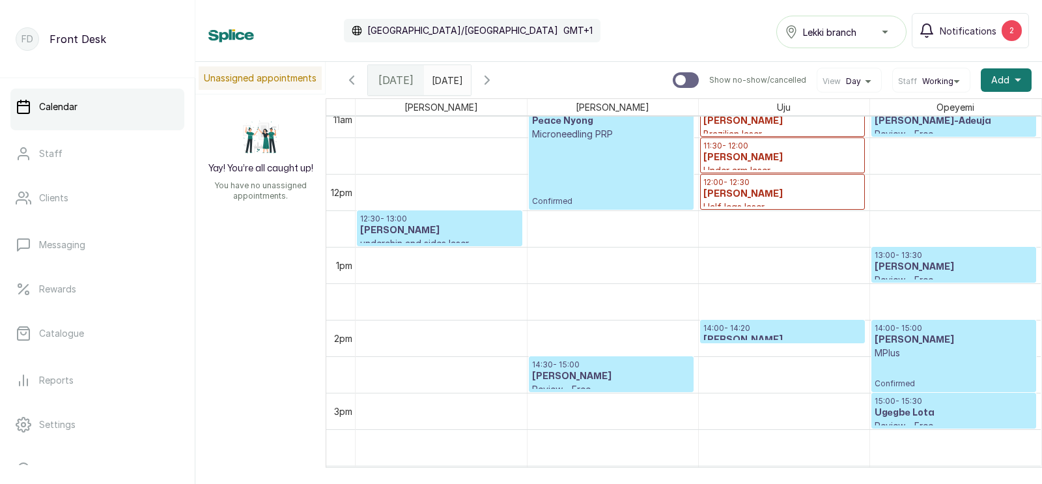
scroll to position [848, 0]
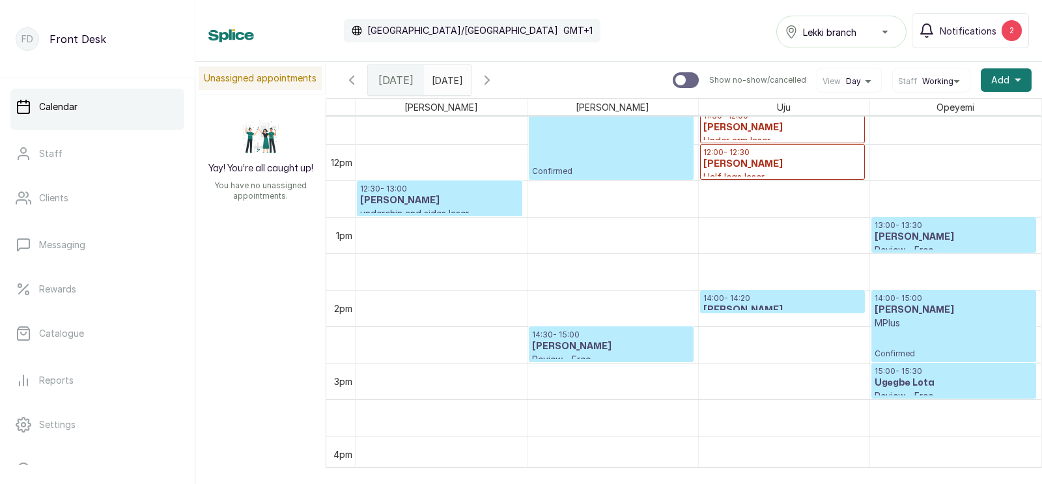
click at [495, 77] on icon "button" at bounding box center [487, 80] width 16 height 16
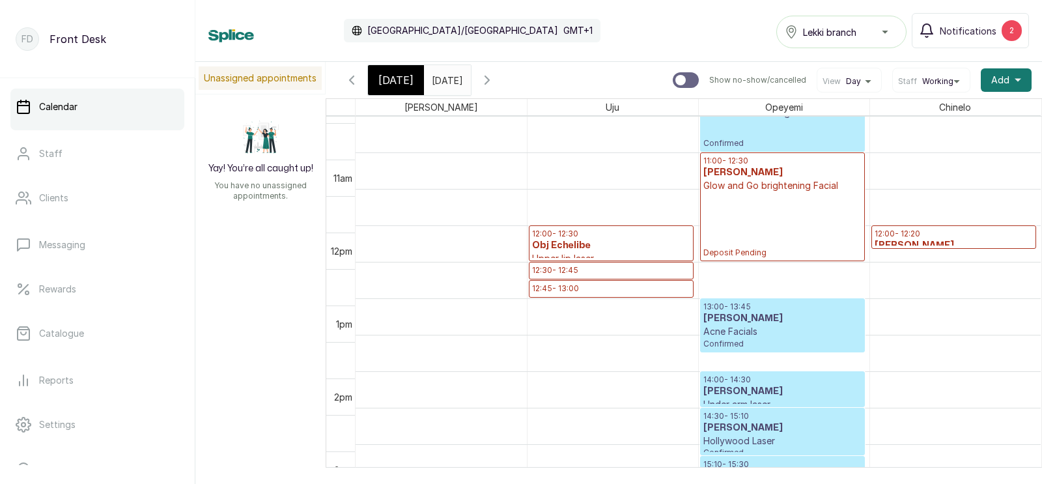
scroll to position [766, 0]
click at [598, 249] on h3 "Obj Echelibe" at bounding box center [611, 245] width 158 height 13
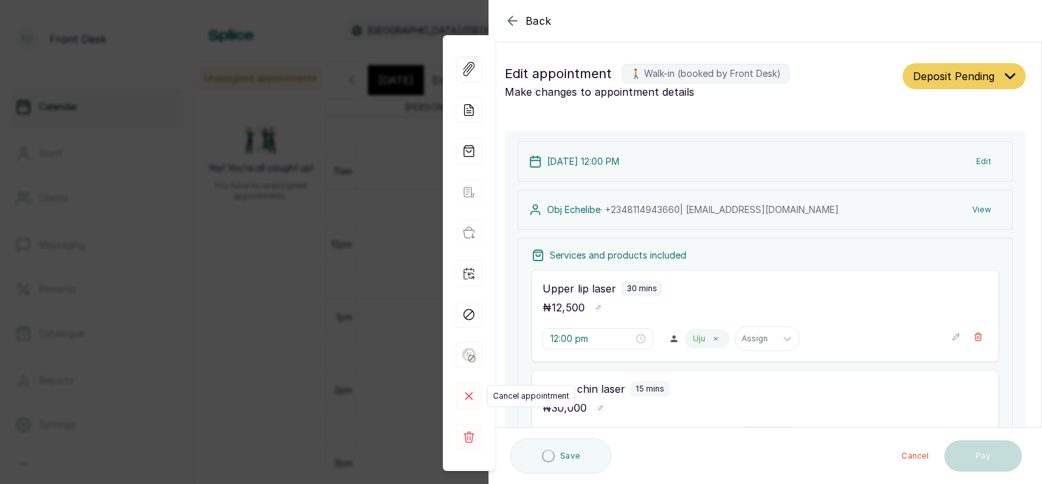
click at [471, 396] on rect at bounding box center [469, 396] width 26 height 26
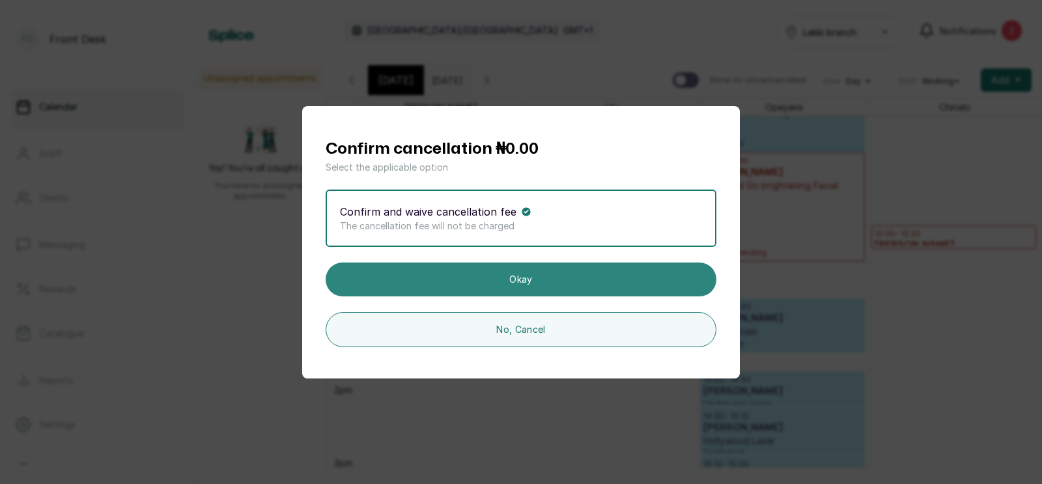
click at [477, 273] on button "Okay" at bounding box center [520, 279] width 391 height 34
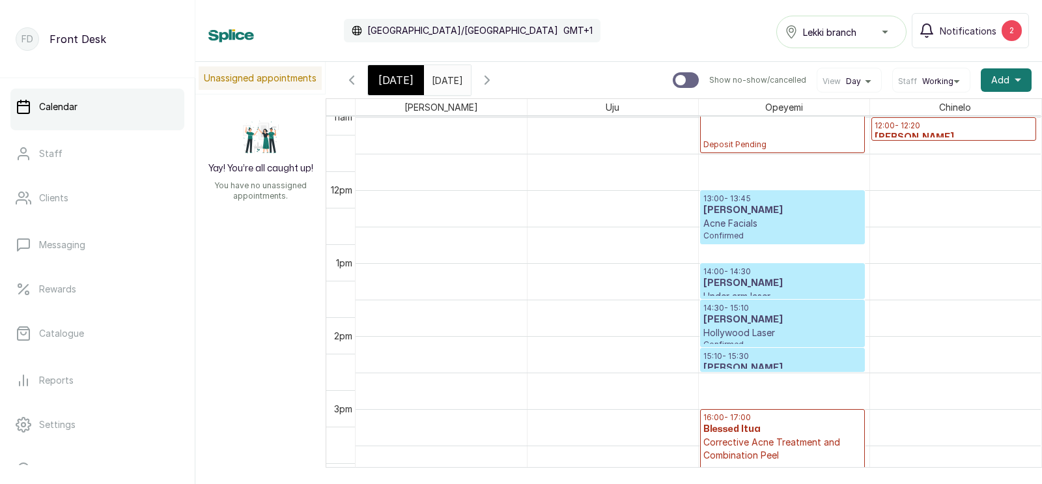
scroll to position [874, 0]
click at [748, 283] on h3 "[PERSON_NAME]" at bounding box center [782, 283] width 158 height 13
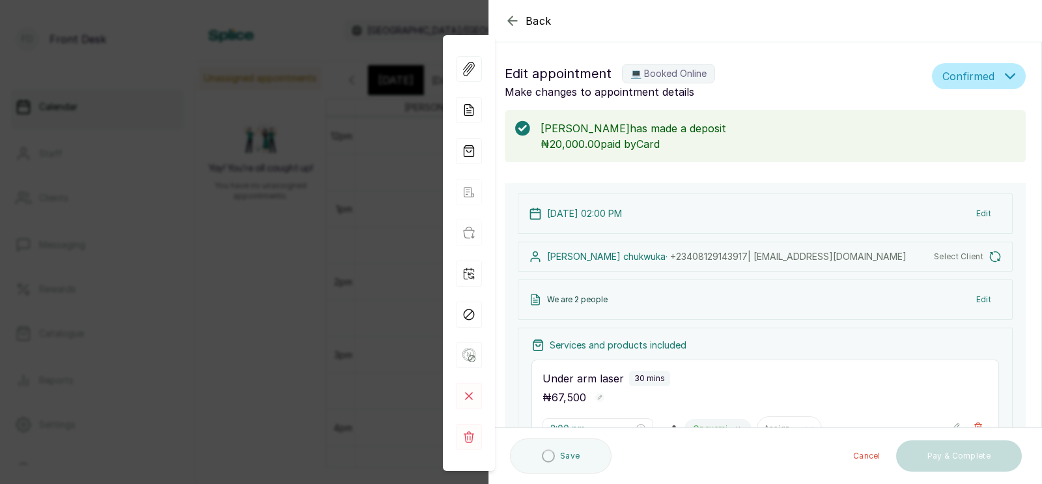
type input "2:00 pm"
type input "2:30 pm"
type input "3:10 pm"
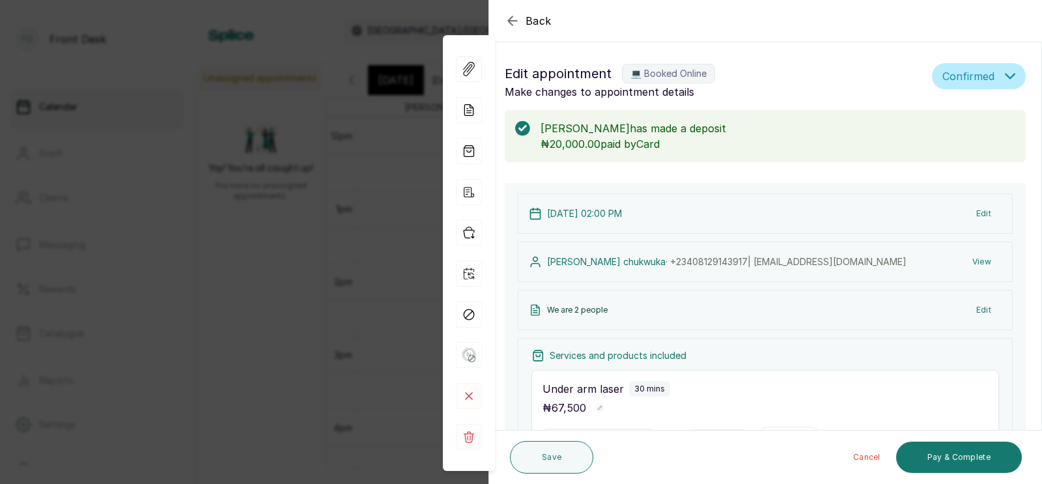
click at [734, 436] on icon at bounding box center [737, 439] width 7 height 7
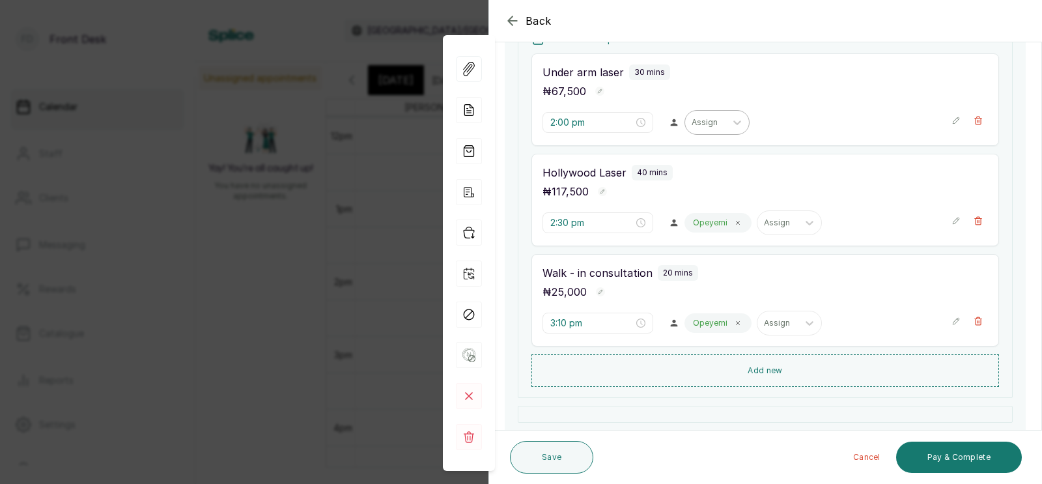
click at [691, 124] on div at bounding box center [704, 123] width 27 height 12
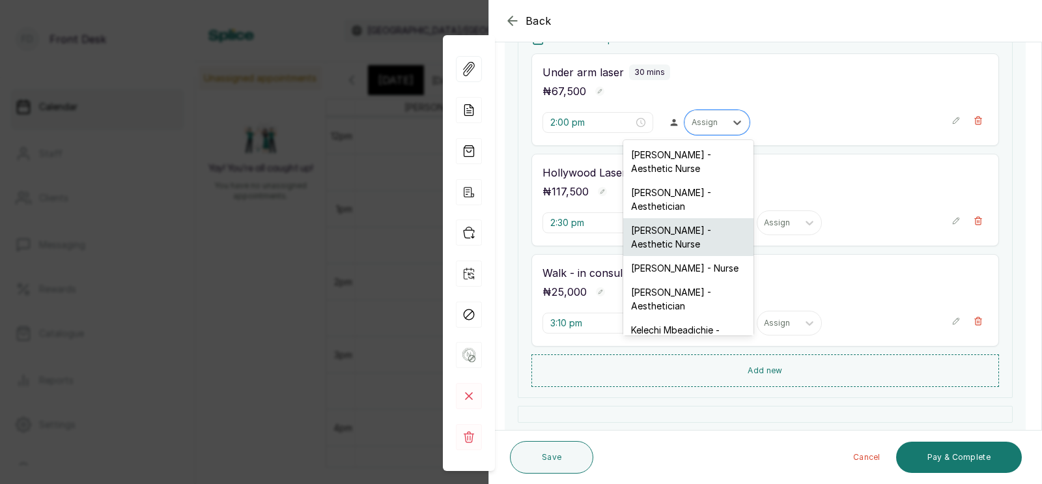
click at [656, 234] on div "[PERSON_NAME] - Aesthetic Nurse" at bounding box center [688, 237] width 130 height 38
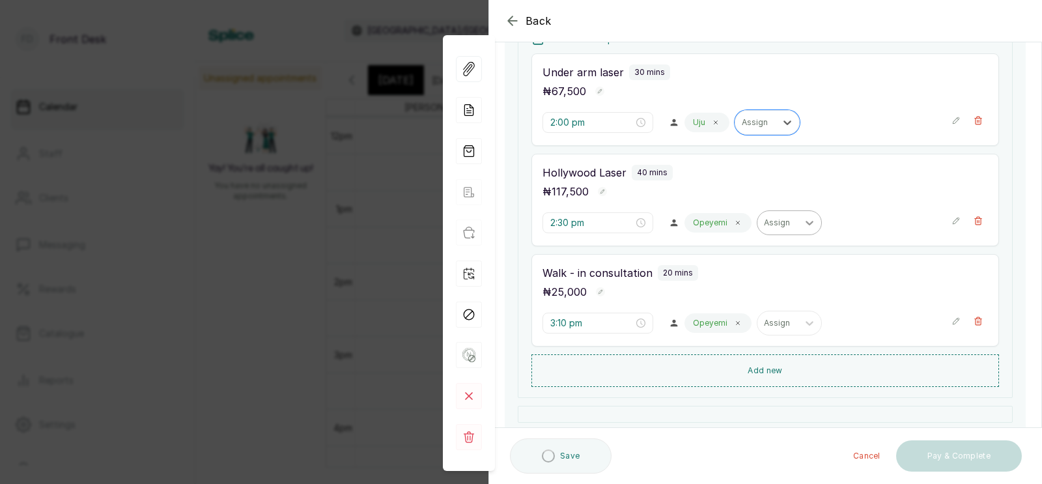
click at [732, 218] on span at bounding box center [737, 222] width 10 height 10
click at [805, 223] on icon at bounding box center [809, 223] width 8 height 5
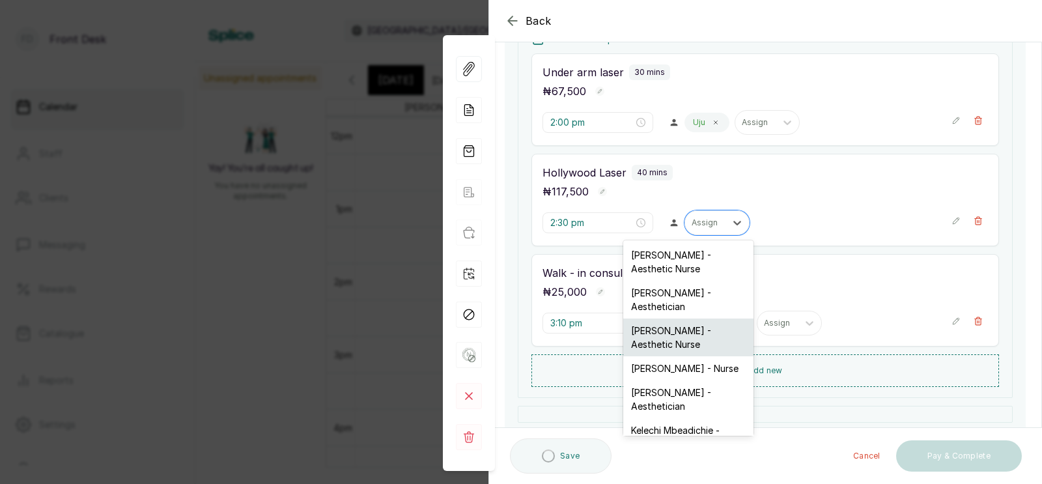
click at [660, 328] on div "[PERSON_NAME] - Aesthetic Nurse" at bounding box center [688, 337] width 130 height 38
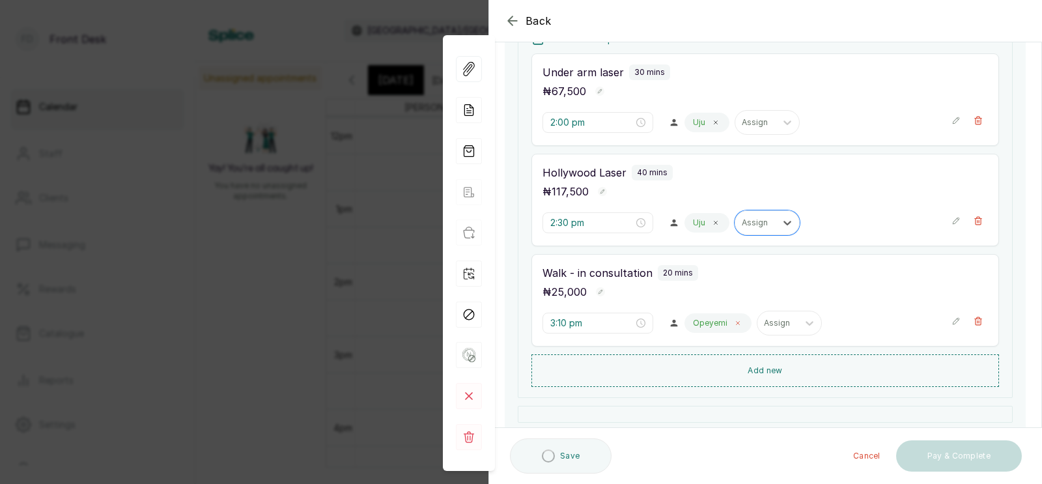
click at [734, 320] on icon at bounding box center [737, 323] width 7 height 7
click at [691, 327] on div at bounding box center [704, 323] width 27 height 12
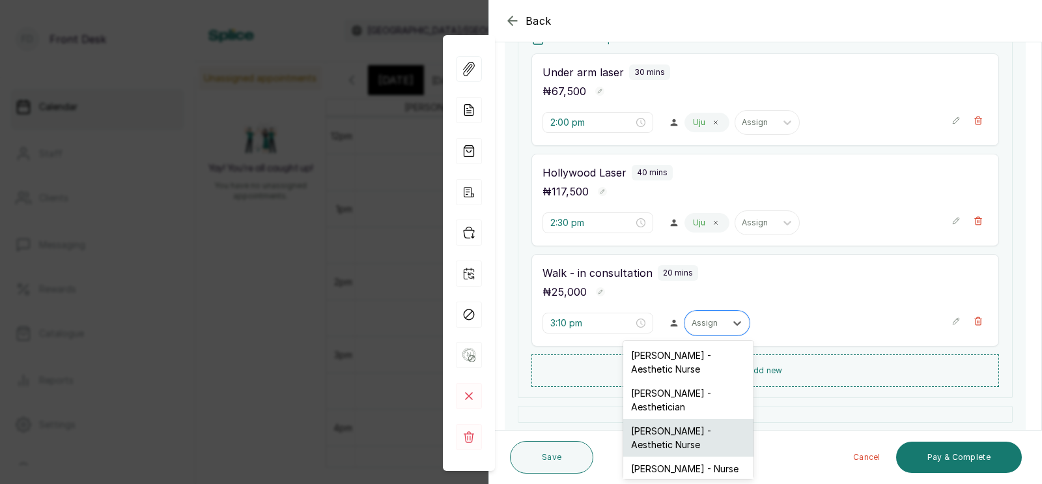
click at [671, 437] on div "[PERSON_NAME] - Aesthetic Nurse" at bounding box center [688, 438] width 130 height 38
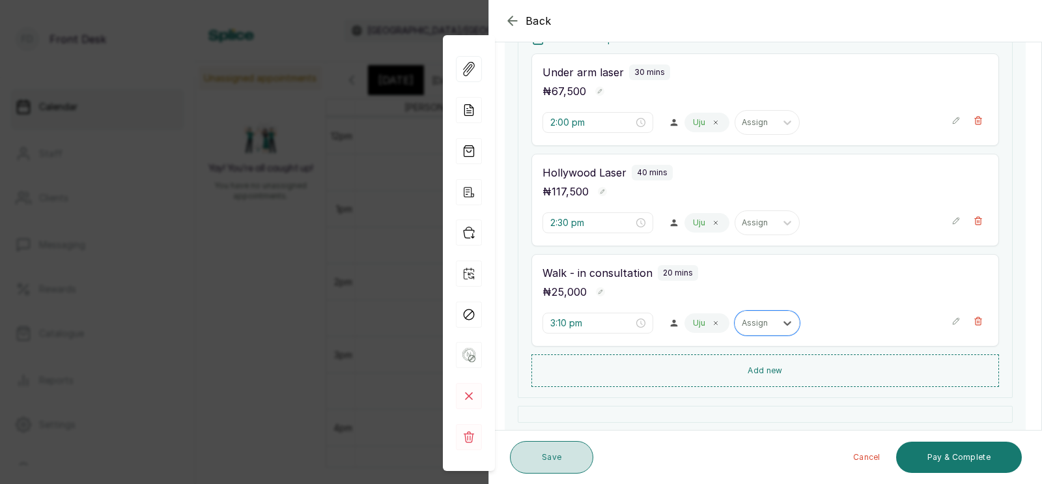
click at [550, 453] on button "Save" at bounding box center [551, 457] width 83 height 33
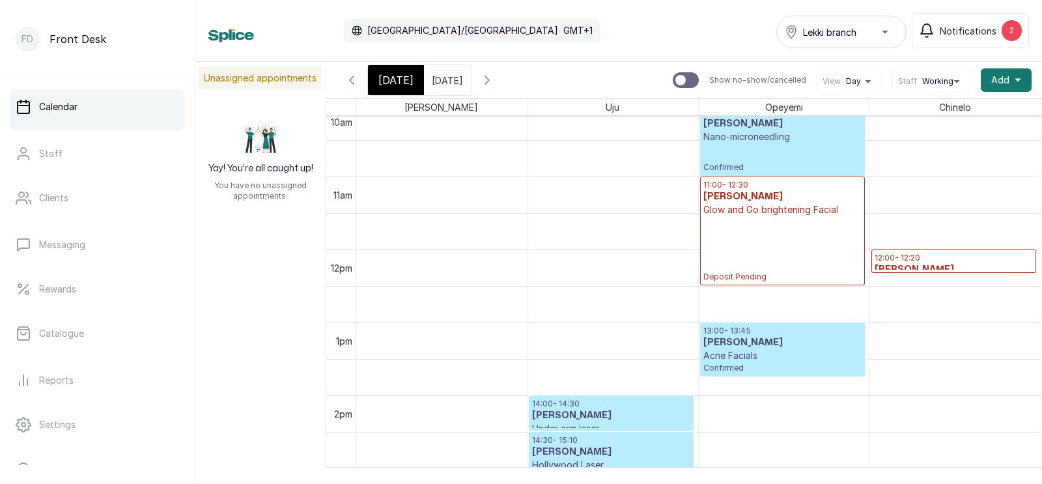
scroll to position [812, 0]
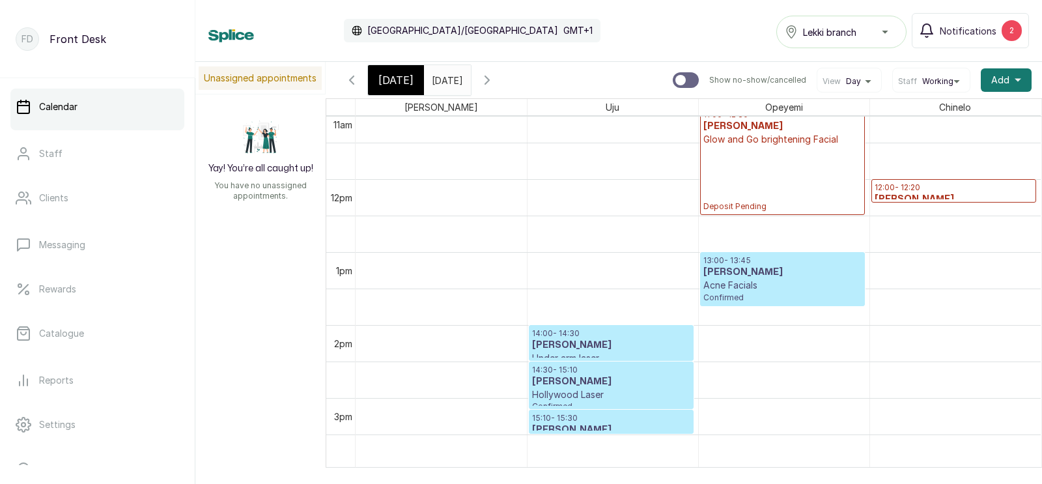
click at [390, 77] on span "[DATE]" at bounding box center [395, 80] width 35 height 16
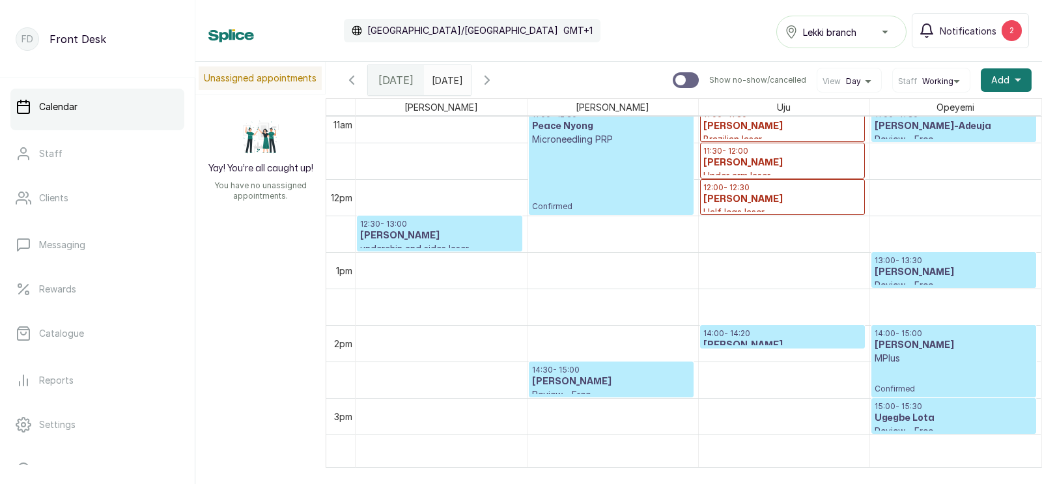
scroll to position [437, 0]
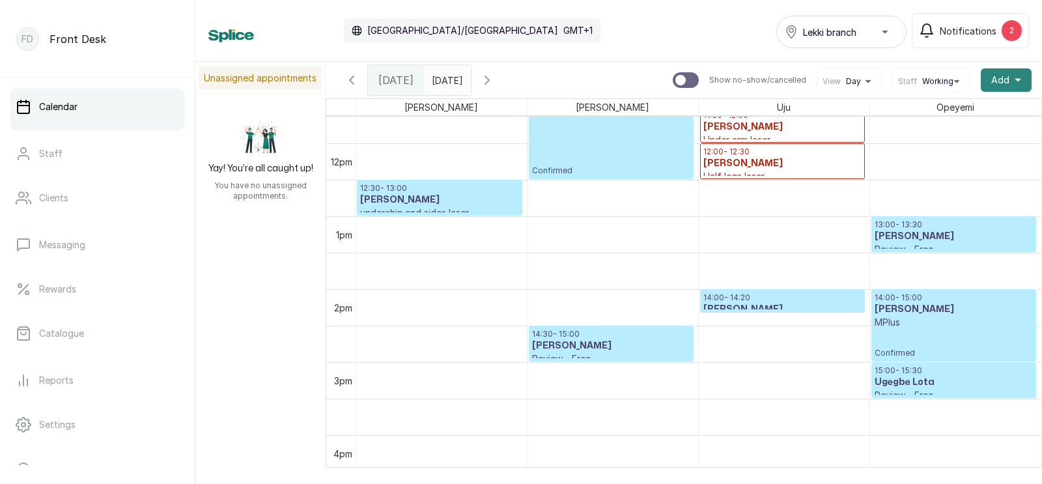
click at [1000, 77] on span "Add" at bounding box center [1000, 80] width 18 height 13
click at [939, 112] on span "Add Appointment" at bounding box center [958, 115] width 125 height 16
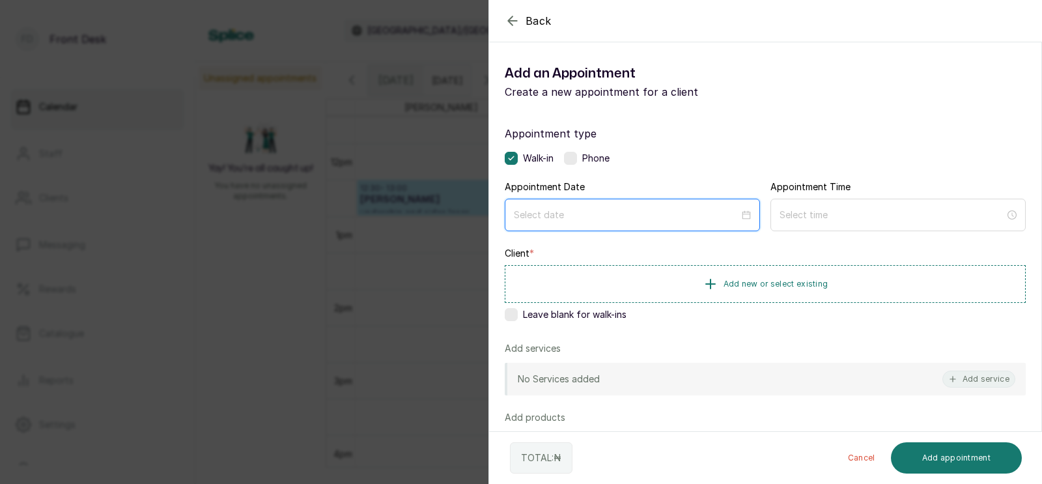
click at [594, 212] on input at bounding box center [626, 215] width 225 height 14
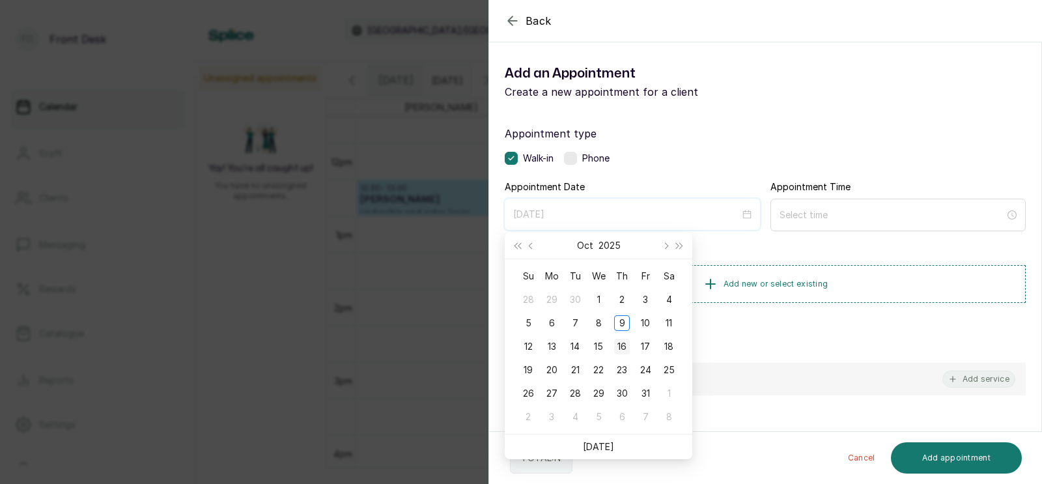
type input "[DATE]"
click at [619, 344] on div "16" at bounding box center [622, 347] width 16 height 16
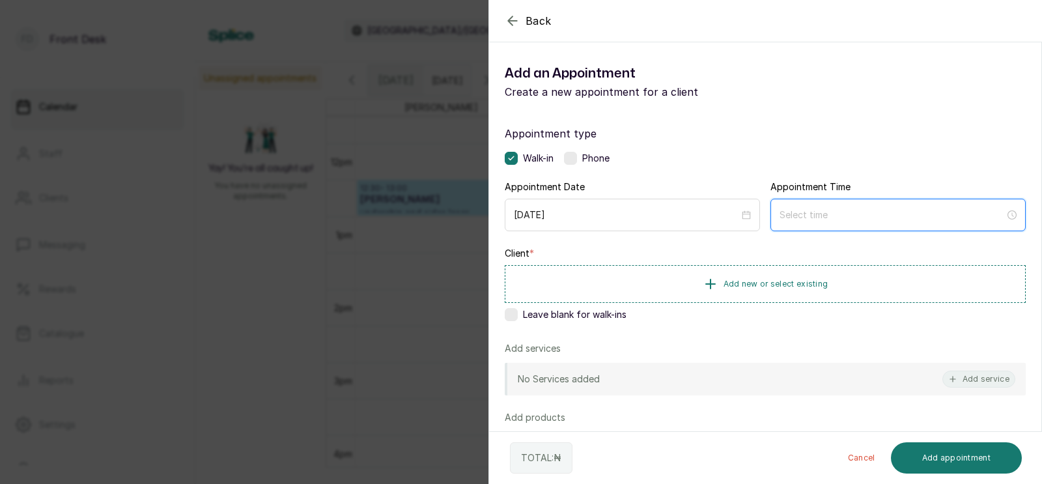
click at [843, 214] on input at bounding box center [891, 215] width 225 height 14
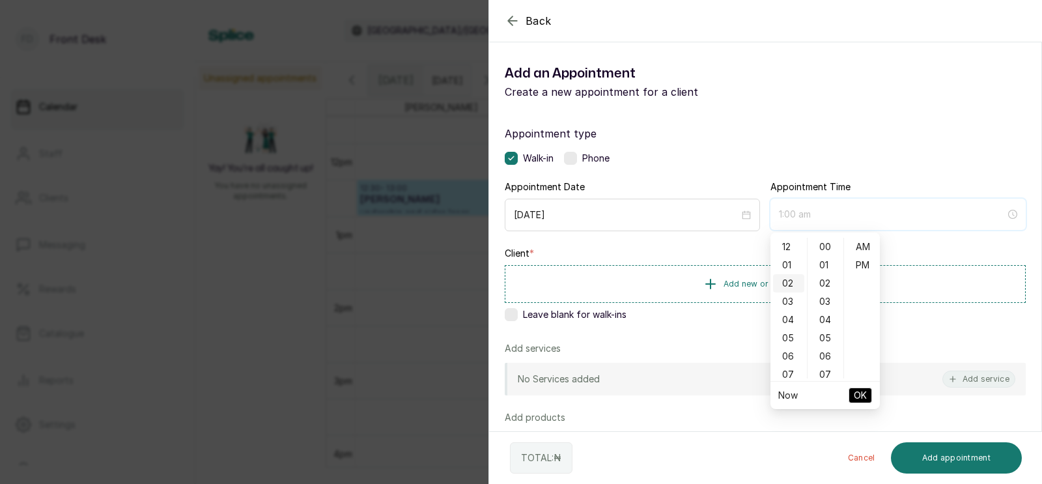
type input "2:00 am"
click at [786, 270] on div "11" at bounding box center [788, 269] width 31 height 18
click at [861, 247] on div "AM" at bounding box center [861, 247] width 31 height 18
type input "11:00 am"
click at [859, 394] on span "OK" at bounding box center [859, 395] width 13 height 25
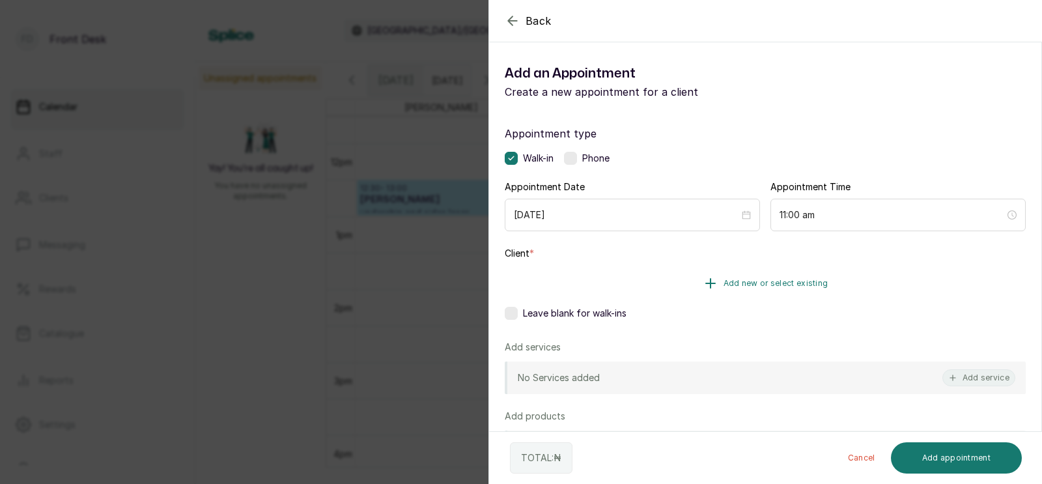
click at [762, 277] on button "Add new or select existing" at bounding box center [765, 283] width 521 height 36
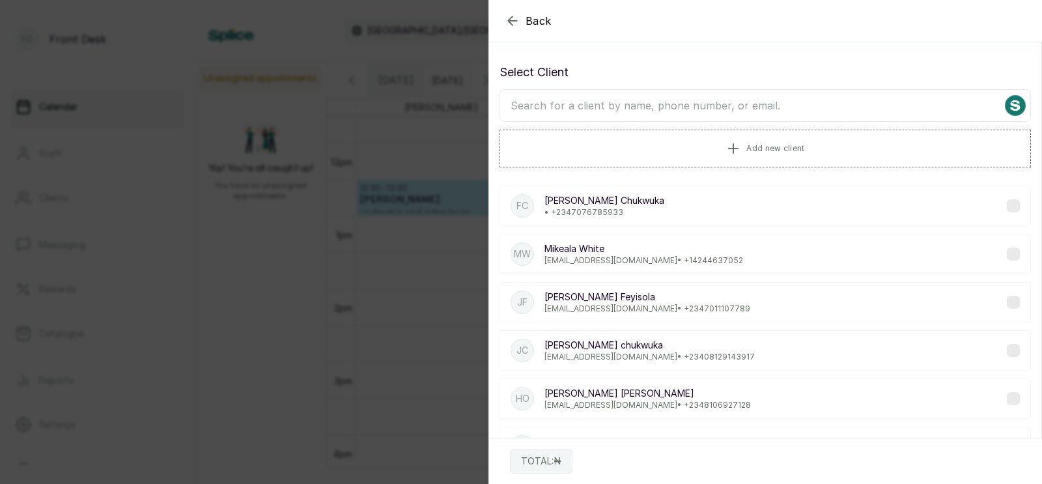
click at [712, 104] on input "text" at bounding box center [764, 105] width 531 height 33
type input "tenio"
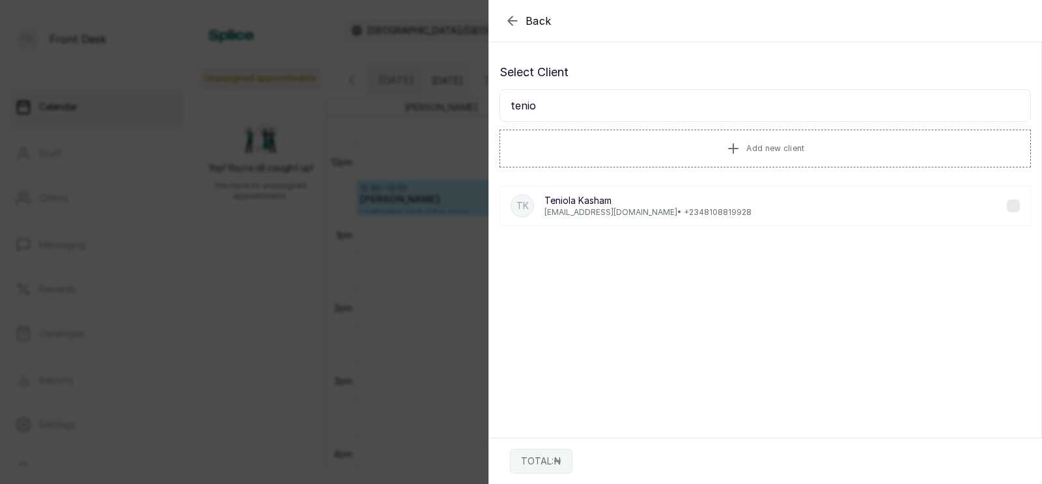
click at [665, 198] on p "[PERSON_NAME]" at bounding box center [647, 200] width 207 height 13
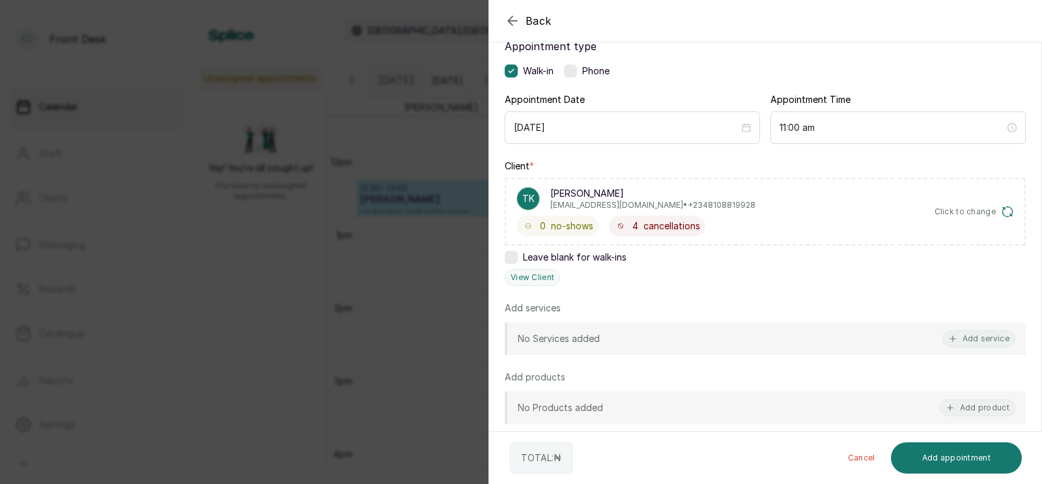
scroll to position [95, 0]
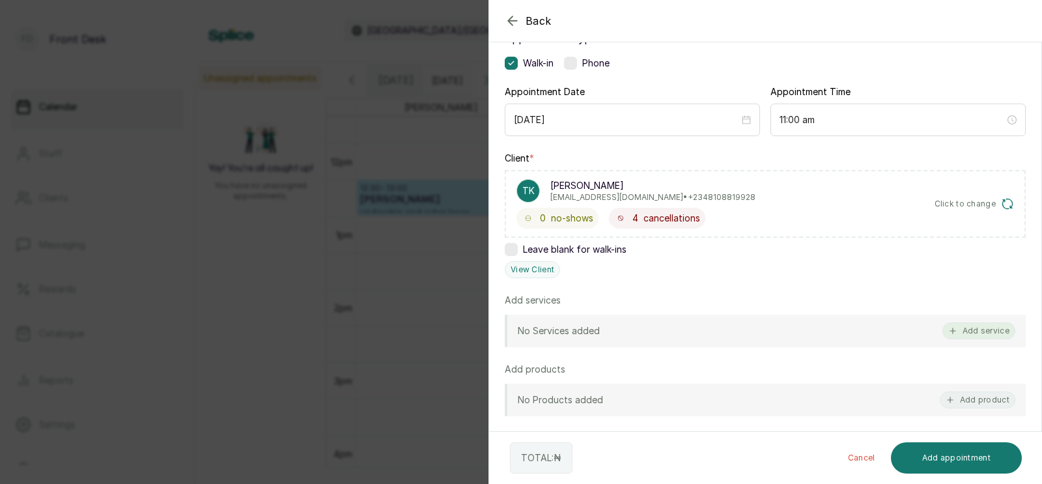
click at [982, 327] on button "Add service" at bounding box center [978, 330] width 73 height 17
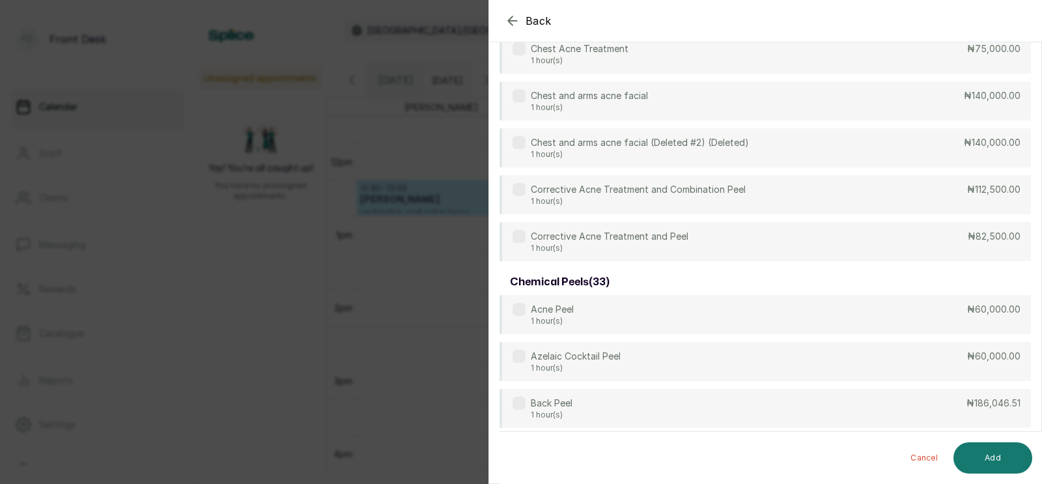
scroll to position [0, 0]
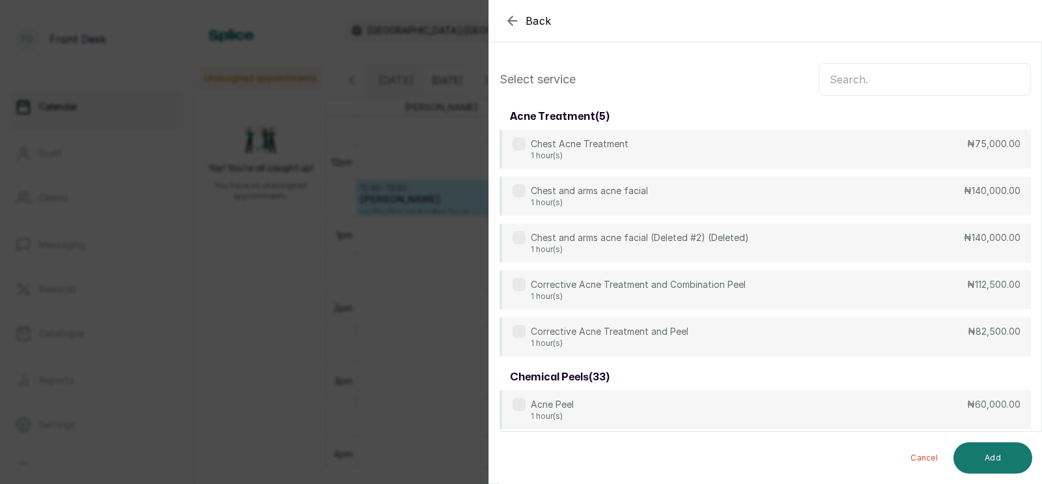
click at [855, 82] on input "text" at bounding box center [924, 79] width 212 height 33
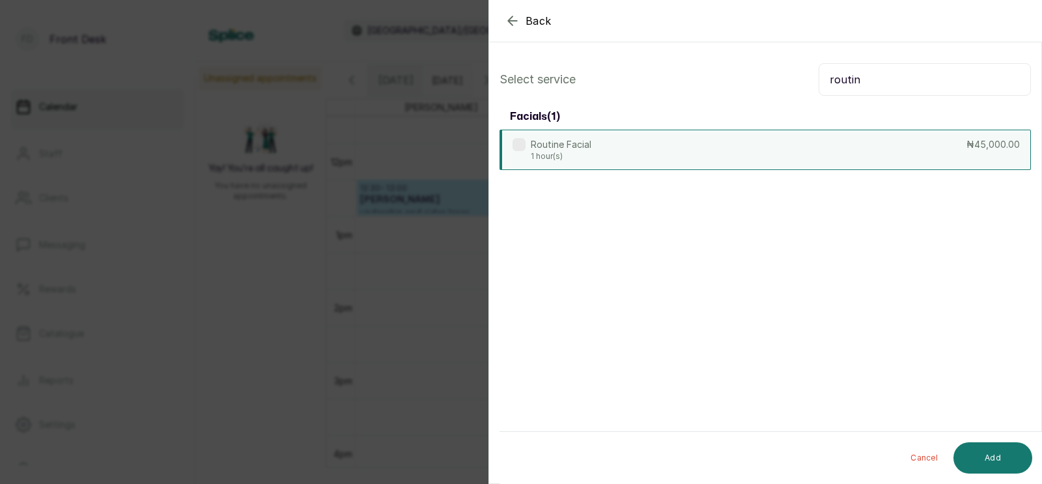
type input "routin"
click at [637, 155] on div "Routine Facial 1 hour(s) ₦45,000.00" at bounding box center [764, 150] width 531 height 40
click at [987, 450] on button "Add" at bounding box center [992, 457] width 79 height 31
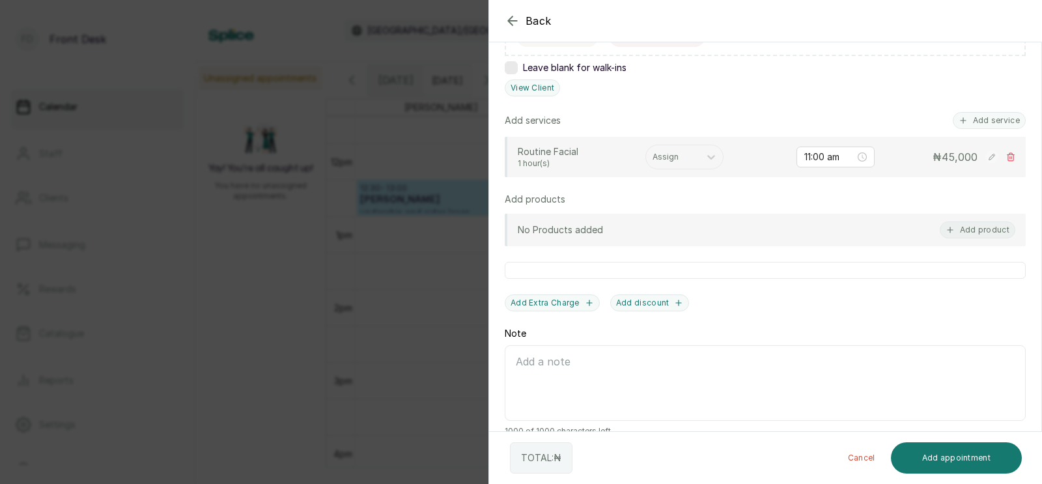
scroll to position [296, 0]
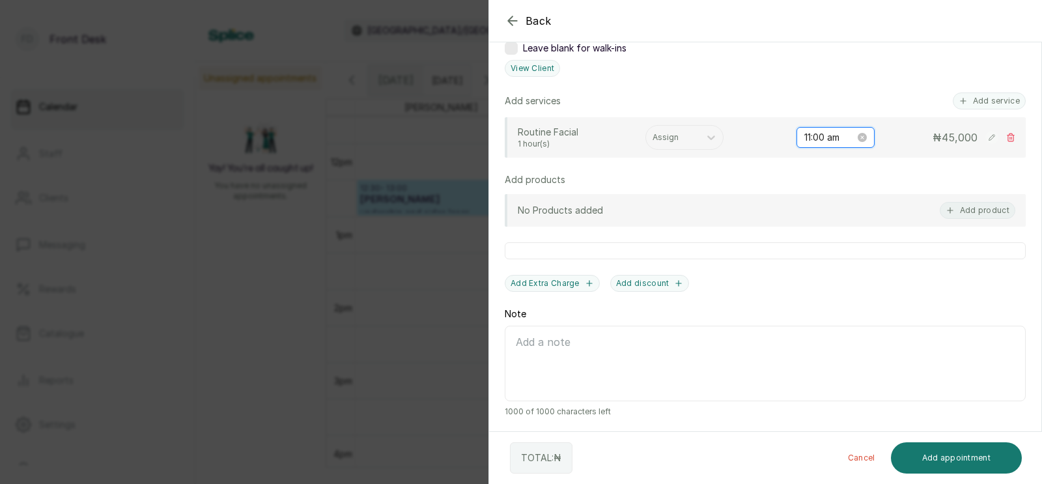
click at [824, 135] on input "11:00 am" at bounding box center [829, 137] width 51 height 14
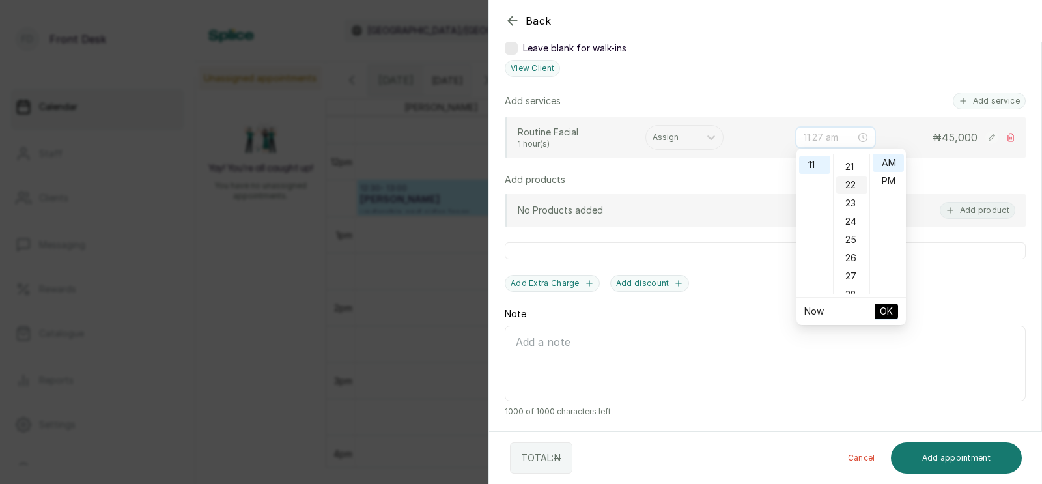
scroll to position [470, 0]
click at [852, 235] on div "30" at bounding box center [851, 239] width 31 height 18
type input "11:30 am"
click at [886, 308] on span "OK" at bounding box center [885, 311] width 13 height 25
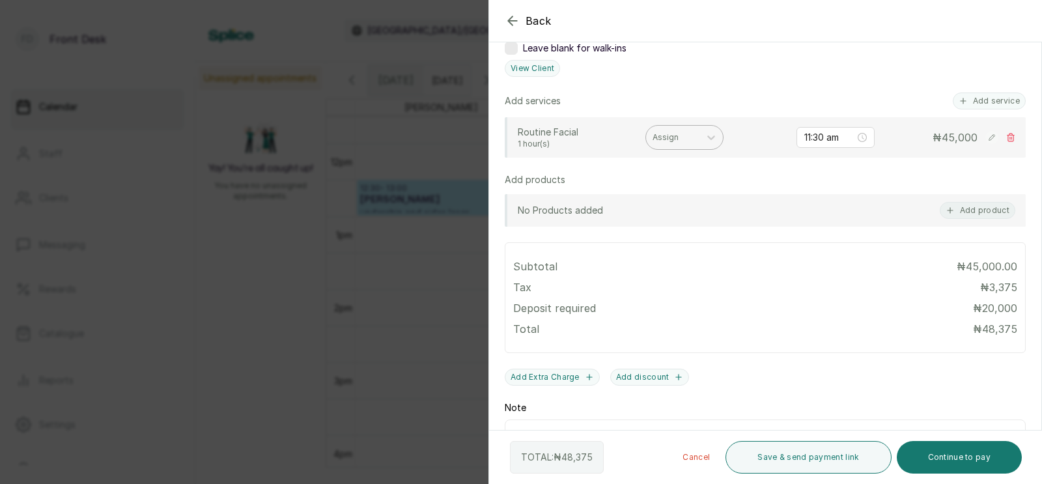
click at [668, 136] on div at bounding box center [672, 138] width 40 height 12
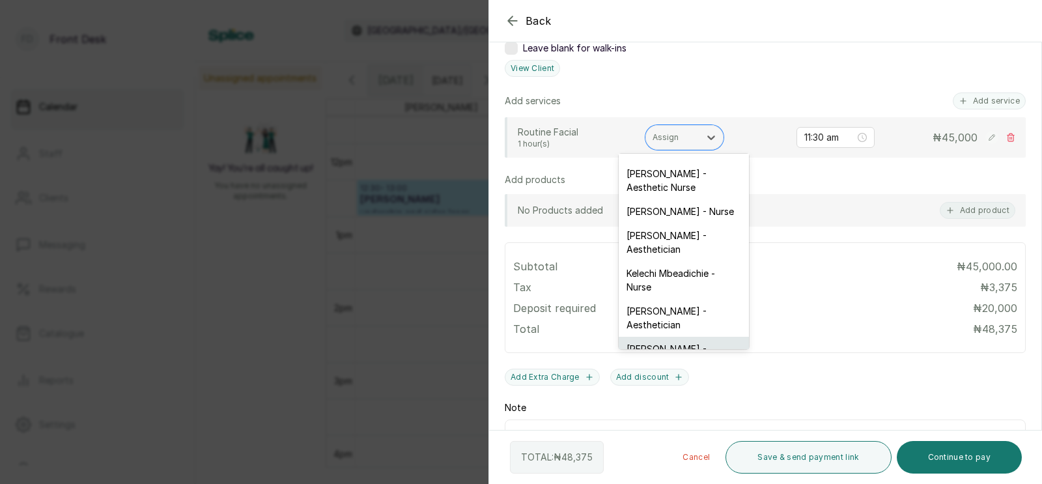
scroll to position [70, 0]
click at [643, 337] on div "[PERSON_NAME] - Aesthetician" at bounding box center [683, 356] width 130 height 38
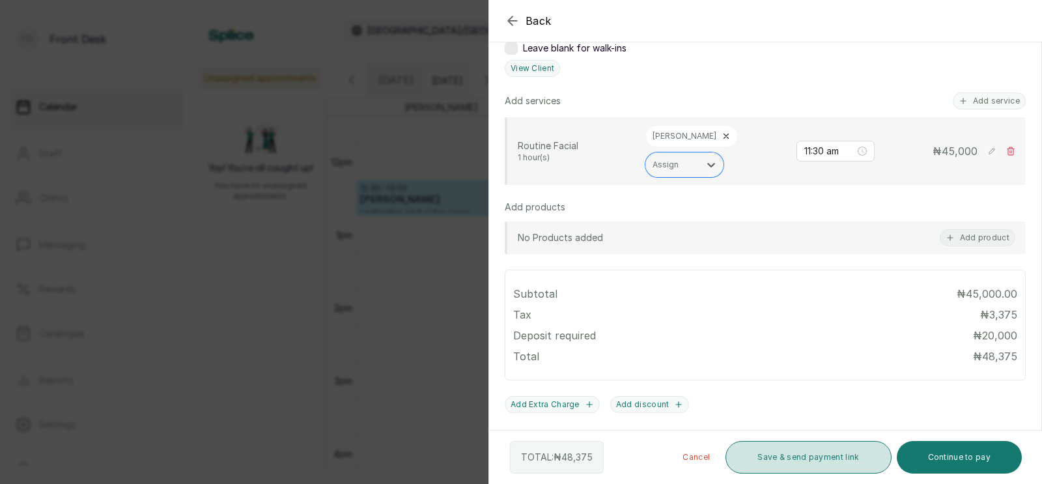
click at [801, 462] on button "Save & send payment link" at bounding box center [807, 457] width 165 height 33
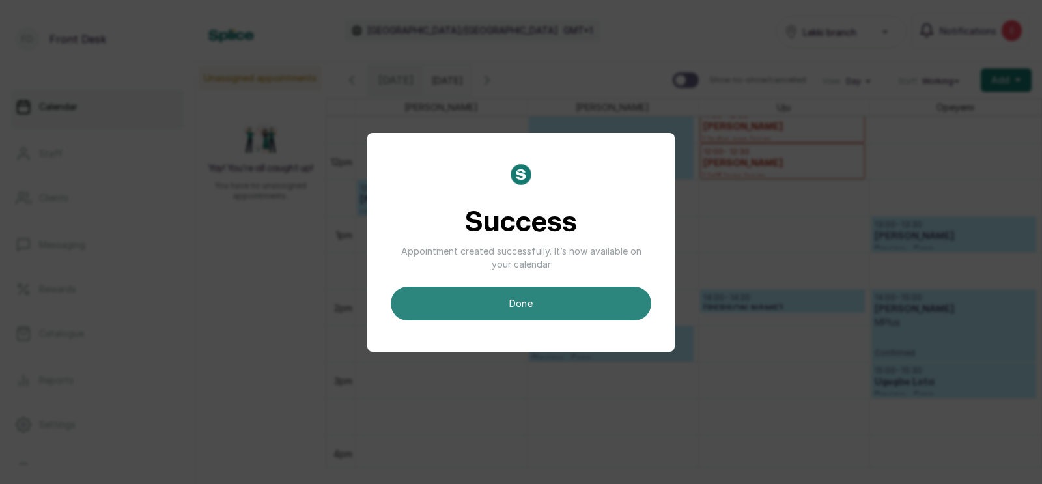
click at [530, 303] on button "done" at bounding box center [521, 303] width 260 height 34
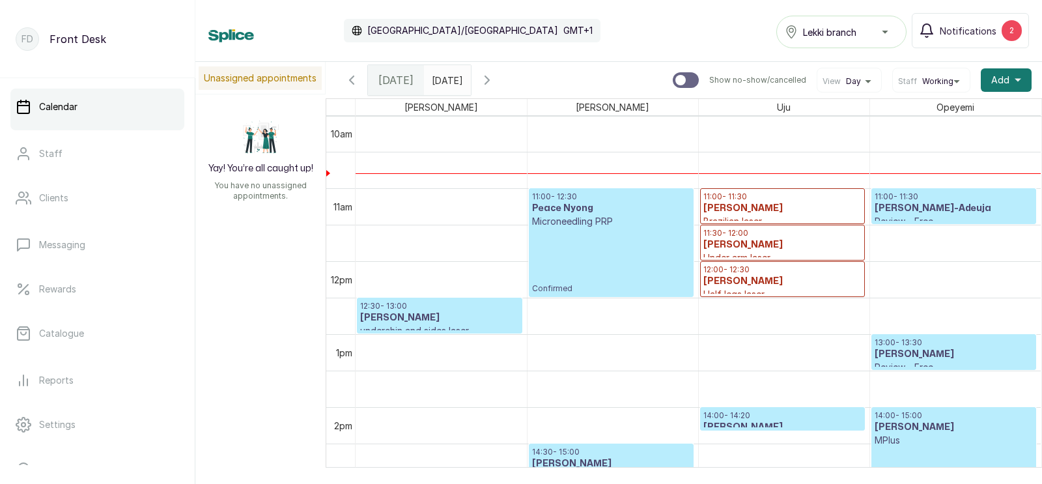
scroll to position [729, 0]
click at [421, 320] on h3 "[PERSON_NAME]" at bounding box center [439, 318] width 159 height 13
